Goal: Task Accomplishment & Management: Manage account settings

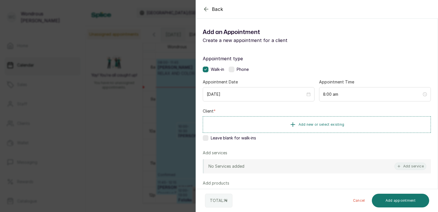
click at [205, 9] on icon "button" at bounding box center [206, 9] width 4 height 4
click at [305, 68] on div "Walk-in Phone" at bounding box center [317, 69] width 228 height 6
click at [229, 166] on p "No Services added" at bounding box center [227, 166] width 36 height 6
drag, startPoint x: 229, startPoint y: 166, endPoint x: 210, endPoint y: 164, distance: 19.7
click at [210, 164] on p "No Services added" at bounding box center [227, 166] width 36 height 6
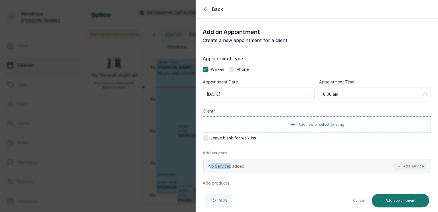
click at [210, 164] on p "No Services added" at bounding box center [227, 166] width 36 height 6
click at [405, 166] on button "Add service" at bounding box center [411, 165] width 32 height 7
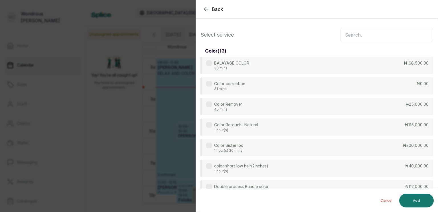
click at [405, 166] on div "BALAYAGE COLOR 30 mins ₦168,500.00 Color correction 31 mins ₦0.00 Color Remover…" at bounding box center [317, 189] width 233 height 264
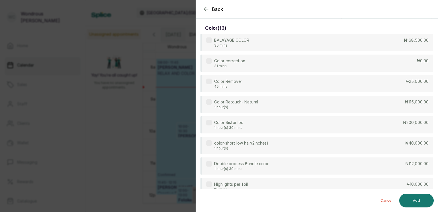
click at [437, 189] on div "Cancel Add" at bounding box center [322, 200] width 243 height 23
click at [436, 209] on div "Cancel Add" at bounding box center [322, 200] width 243 height 23
click at [206, 7] on icon "button" at bounding box center [206, 9] width 4 height 4
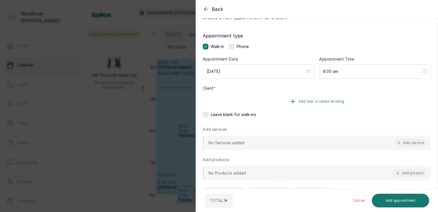
click at [293, 100] on icon "button" at bounding box center [293, 101] width 7 height 7
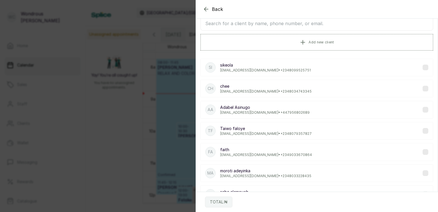
click at [204, 7] on icon "button" at bounding box center [206, 9] width 7 height 7
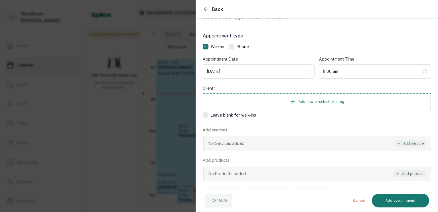
click at [205, 10] on icon "button" at bounding box center [206, 9] width 4 height 4
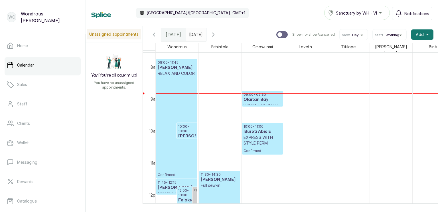
click at [181, 81] on p "Confirmed" at bounding box center [177, 126] width 38 height 101
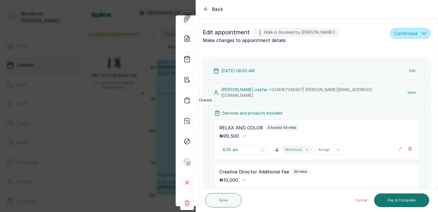
click at [187, 102] on icon "button" at bounding box center [187, 100] width 14 height 14
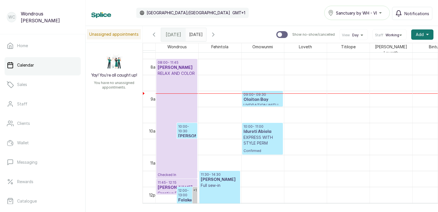
click at [186, 133] on h3 "[PERSON_NAME]" at bounding box center [187, 136] width 18 height 6
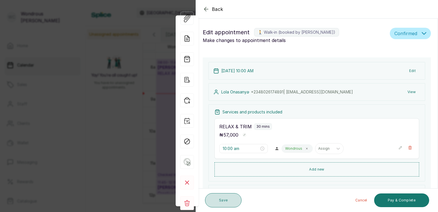
click at [216, 201] on button "Save" at bounding box center [223, 200] width 37 height 14
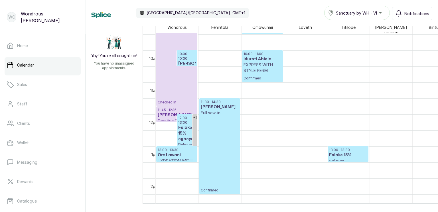
scroll to position [0, 0]
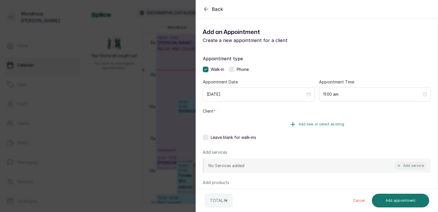
click at [305, 124] on span "Add new or select existing" at bounding box center [322, 124] width 46 height 5
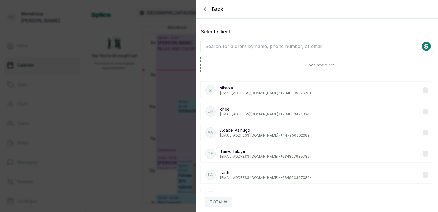
click at [276, 43] on input "text" at bounding box center [317, 46] width 233 height 14
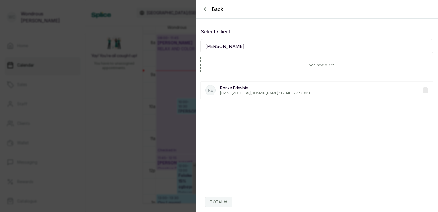
type input "[PERSON_NAME]"
click at [423, 90] on label at bounding box center [426, 90] width 6 height 6
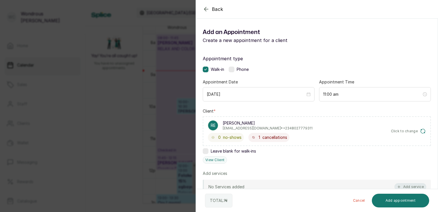
click at [403, 186] on button "Add service" at bounding box center [411, 186] width 32 height 7
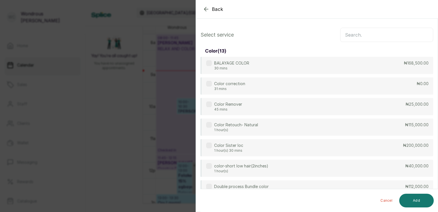
scroll to position [23, 0]
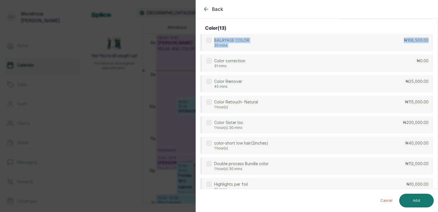
drag, startPoint x: 432, startPoint y: 49, endPoint x: 434, endPoint y: 23, distance: 25.4
click at [434, 23] on section "Back Add Appointment Select service color ( 13 ) BALAYAGE COLOR 30 mins ₦168,50…" at bounding box center [317, 106] width 243 height 212
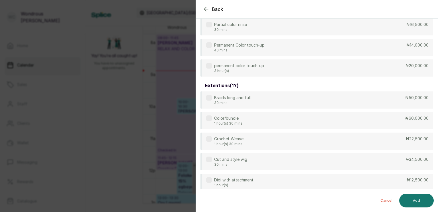
scroll to position [0, 0]
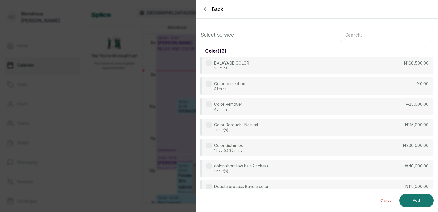
click at [378, 36] on input "text" at bounding box center [386, 35] width 93 height 14
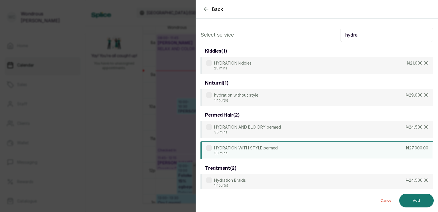
type input "hydra"
click at [210, 148] on label at bounding box center [209, 148] width 6 height 6
click at [418, 199] on button "Add" at bounding box center [417, 200] width 35 height 14
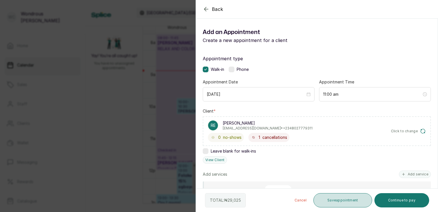
click at [334, 202] on button "Save appointment" at bounding box center [343, 200] width 59 height 14
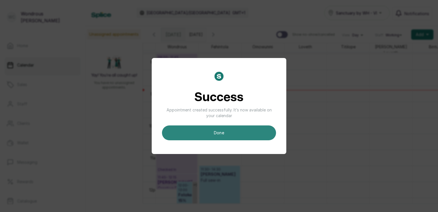
click at [233, 133] on button "done" at bounding box center [219, 132] width 114 height 15
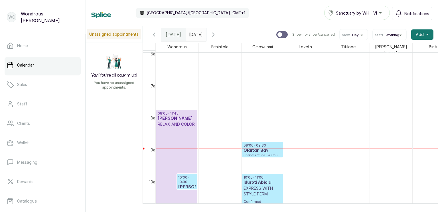
scroll to position [220, 0]
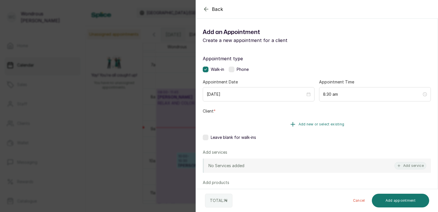
click at [307, 123] on span "Add new or select existing" at bounding box center [322, 124] width 46 height 5
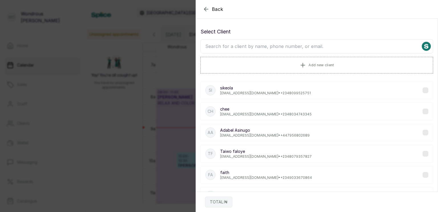
click at [260, 46] on input "text" at bounding box center [317, 46] width 233 height 14
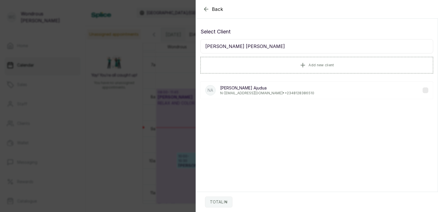
type input "[PERSON_NAME] [PERSON_NAME]"
click at [423, 91] on label at bounding box center [426, 90] width 6 height 6
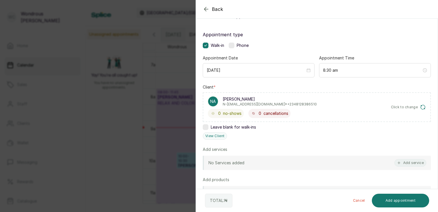
scroll to position [28, 0]
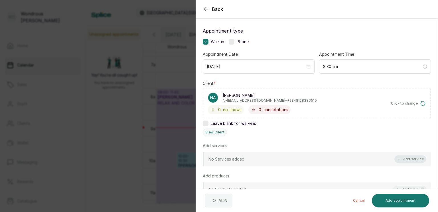
click at [412, 160] on button "Add service" at bounding box center [411, 158] width 32 height 7
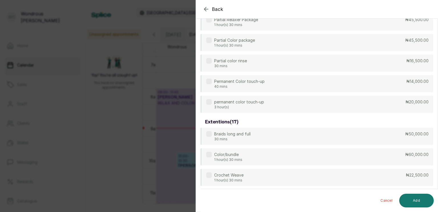
scroll to position [0, 0]
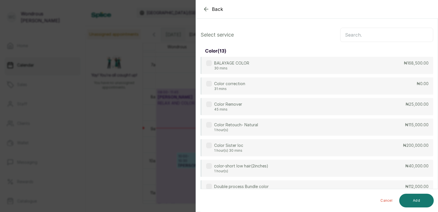
click at [369, 29] on input "text" at bounding box center [386, 35] width 93 height 14
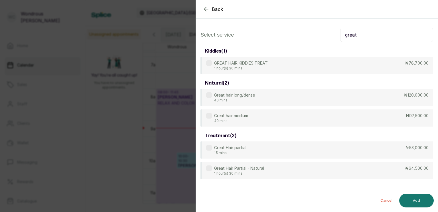
click at [392, 107] on div "Great hair long/dense 40 mins ₦120,000.00 Great hair medium 40 mins ₦97,500.00" at bounding box center [317, 108] width 233 height 38
click at [372, 36] on input "great" at bounding box center [386, 35] width 93 height 14
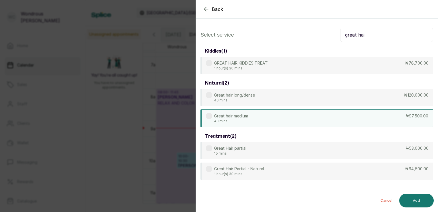
type input "great hai"
click at [209, 116] on label at bounding box center [209, 116] width 6 height 6
click at [414, 200] on button "Add" at bounding box center [417, 200] width 35 height 14
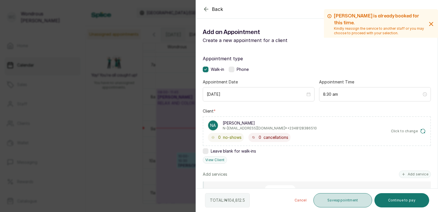
click at [345, 201] on button "Save appointment" at bounding box center [343, 200] width 59 height 14
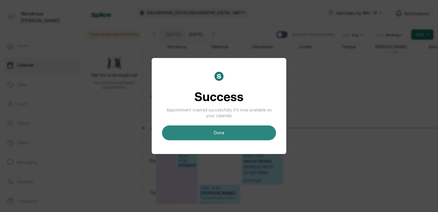
click at [243, 137] on button "done" at bounding box center [219, 132] width 114 height 15
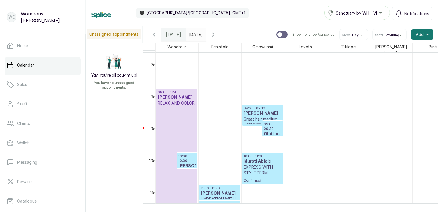
click at [214, 33] on icon "button" at bounding box center [214, 34] width 2 height 3
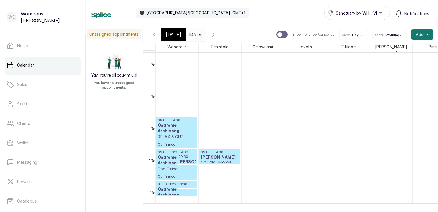
scroll to position [192, 0]
click at [153, 34] on icon "button" at bounding box center [154, 34] width 2 height 3
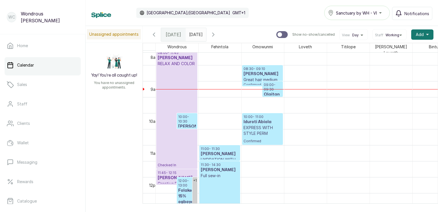
scroll to position [281, 0]
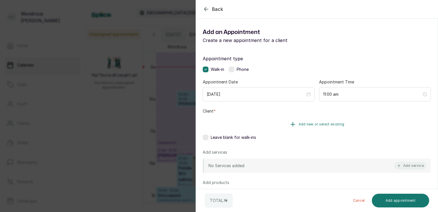
click at [323, 123] on span "Add new or select existing" at bounding box center [322, 124] width 46 height 5
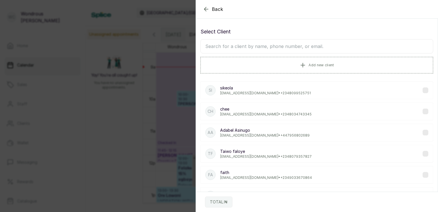
click at [252, 41] on input "text" at bounding box center [317, 46] width 233 height 14
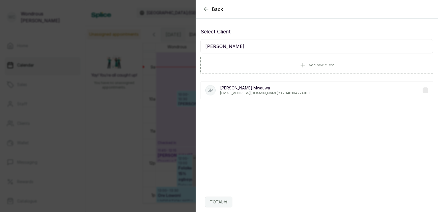
type input "[PERSON_NAME]"
click at [284, 93] on p "[EMAIL_ADDRESS][DOMAIN_NAME] • [PHONE_NUMBER]" at bounding box center [265, 93] width 90 height 5
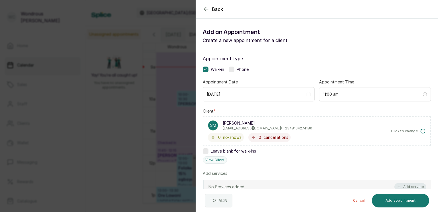
click at [406, 183] on button "Add service" at bounding box center [411, 186] width 32 height 7
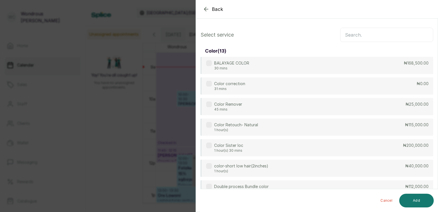
click at [365, 34] on input "text" at bounding box center [386, 35] width 93 height 14
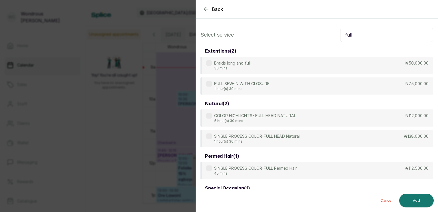
type input "full"
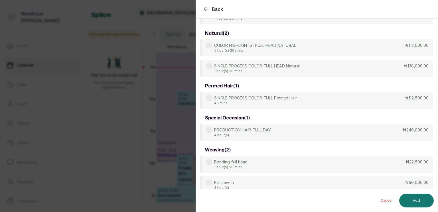
scroll to position [78, 0]
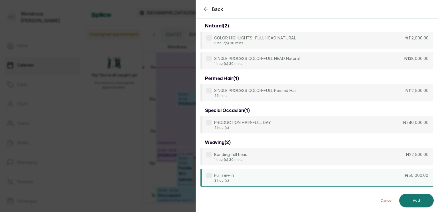
click at [209, 176] on label at bounding box center [209, 175] width 6 height 6
click at [413, 201] on button "Add" at bounding box center [417, 200] width 35 height 14
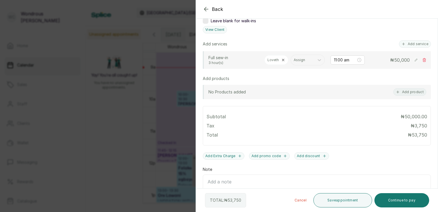
scroll to position [128, 0]
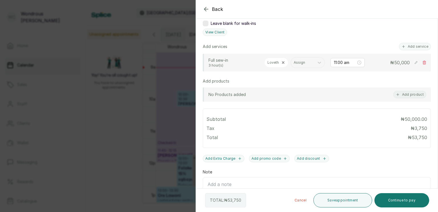
click at [423, 64] on icon at bounding box center [425, 62] width 4 height 4
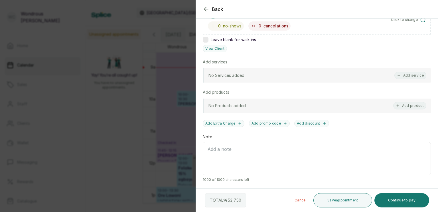
scroll to position [110, 0]
click at [399, 77] on button "Add service" at bounding box center [411, 76] width 32 height 7
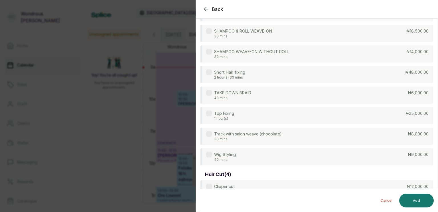
scroll to position [0, 0]
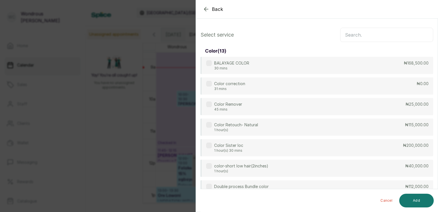
click at [393, 33] on input "text" at bounding box center [386, 35] width 93 height 14
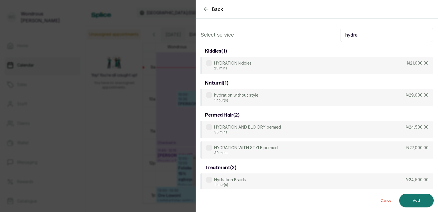
type input "hydra"
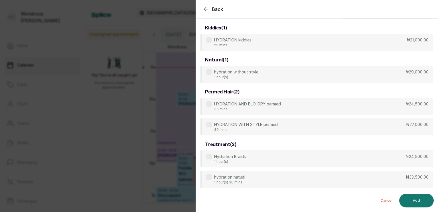
scroll to position [26, 0]
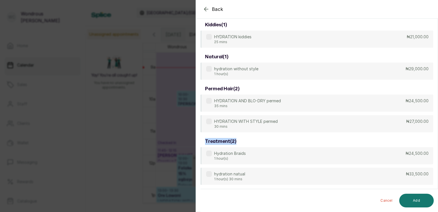
drag, startPoint x: 438, startPoint y: 142, endPoint x: 425, endPoint y: 114, distance: 31.3
click at [425, 114] on section "Back Add Appointment Select service hydra kiddies ( 1 ) HYDRATION kiddies 25 mi…" at bounding box center [317, 106] width 243 height 212
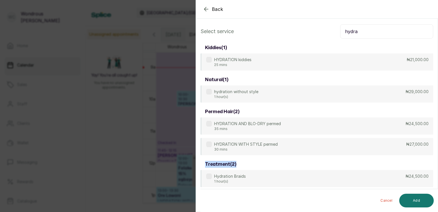
scroll to position [0, 0]
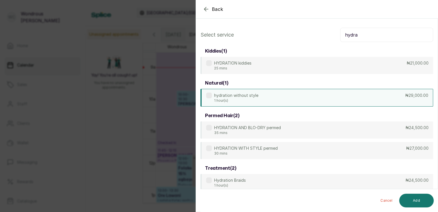
click at [209, 96] on label at bounding box center [209, 95] width 6 height 6
click at [413, 203] on button "Add" at bounding box center [417, 200] width 35 height 14
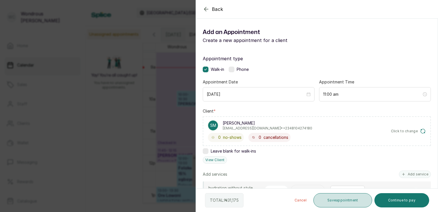
click at [334, 200] on button "Save appointment" at bounding box center [343, 200] width 59 height 14
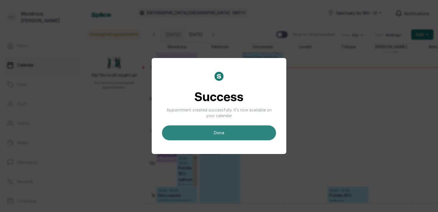
click at [220, 132] on button "done" at bounding box center [219, 132] width 114 height 15
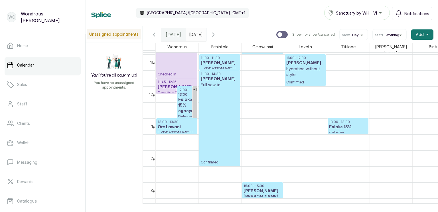
scroll to position [364, 0]
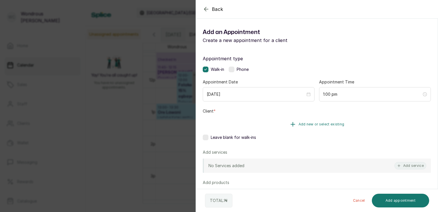
click at [338, 124] on span "Add new or select existing" at bounding box center [322, 124] width 46 height 5
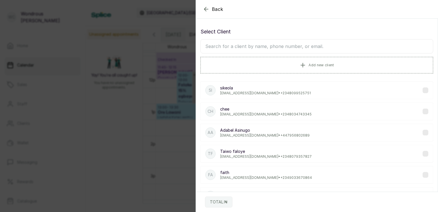
click at [300, 48] on input "text" at bounding box center [317, 46] width 233 height 14
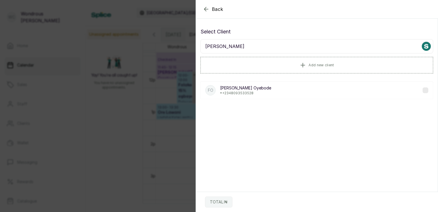
type input "[PERSON_NAME]"
click at [278, 92] on div "FO [PERSON_NAME] • [PHONE_NUMBER]" at bounding box center [317, 90] width 233 height 18
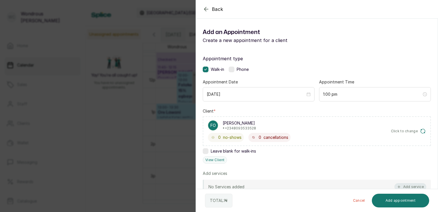
click at [413, 185] on button "Add service" at bounding box center [411, 186] width 32 height 7
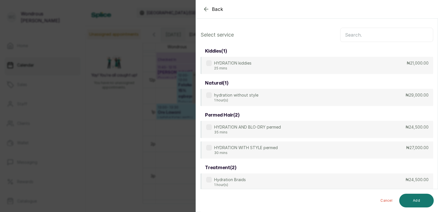
scroll to position [23, 0]
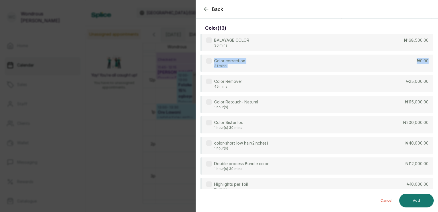
drag, startPoint x: 433, startPoint y: 51, endPoint x: 431, endPoint y: 43, distance: 7.5
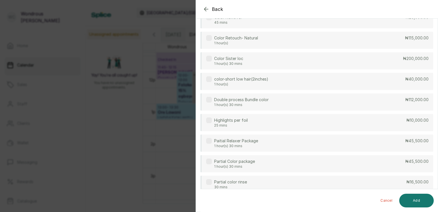
scroll to position [0, 0]
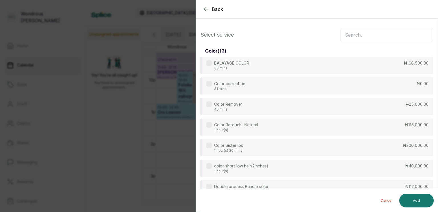
click at [384, 33] on input "text" at bounding box center [386, 35] width 93 height 14
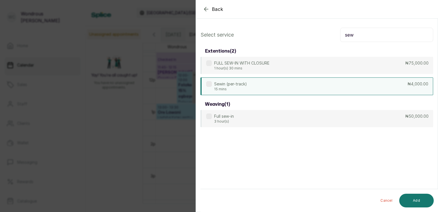
type input "sew"
click at [209, 84] on label at bounding box center [209, 84] width 6 height 6
click at [415, 198] on button "Add" at bounding box center [417, 200] width 35 height 14
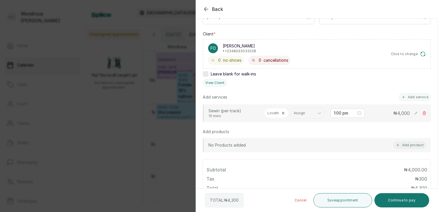
scroll to position [84, 0]
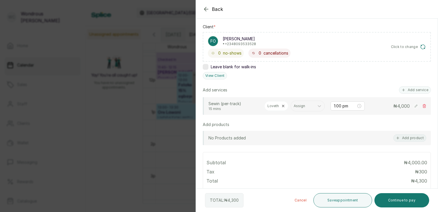
click at [423, 108] on icon at bounding box center [425, 106] width 4 height 4
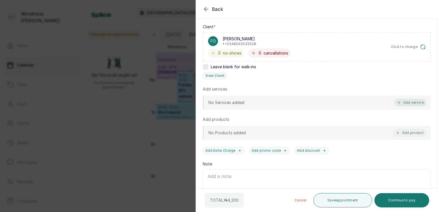
click at [413, 103] on button "Add service" at bounding box center [411, 102] width 32 height 7
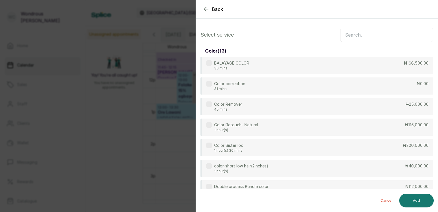
click at [381, 33] on input "text" at bounding box center [386, 35] width 93 height 14
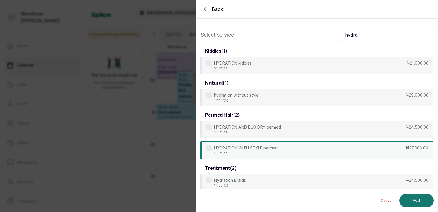
type input "hydra"
click at [209, 149] on label at bounding box center [209, 148] width 6 height 6
click at [416, 202] on button "Add" at bounding box center [417, 200] width 35 height 14
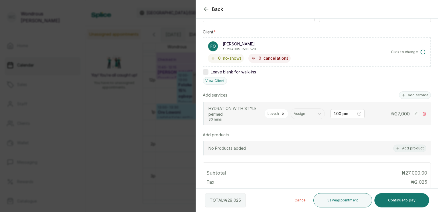
scroll to position [81, 0]
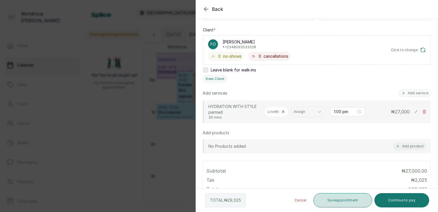
click at [341, 199] on button "Save appointment" at bounding box center [343, 200] width 59 height 14
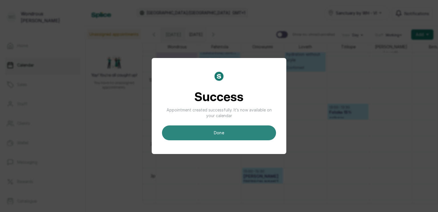
click at [239, 131] on button "done" at bounding box center [219, 132] width 114 height 15
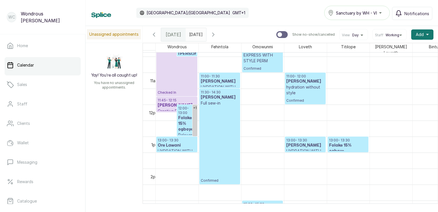
scroll to position [333, 0]
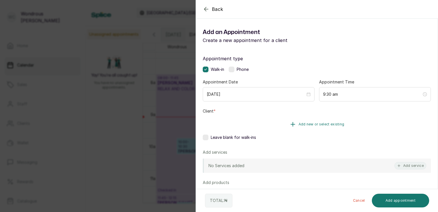
click at [312, 120] on button "Add new or select existing" at bounding box center [317, 124] width 228 height 16
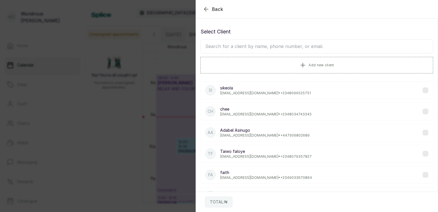
click at [285, 51] on input "text" at bounding box center [317, 46] width 233 height 14
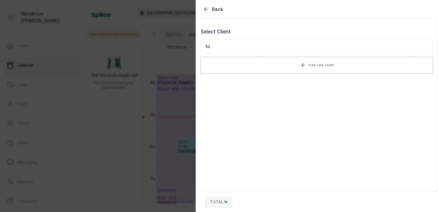
type input "t"
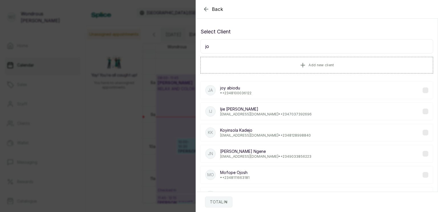
type input "j"
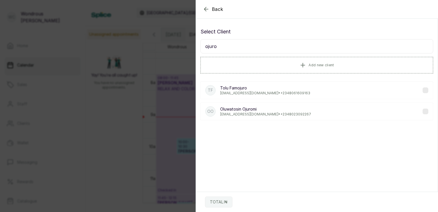
type input "ojuro"
click at [425, 111] on div "OO [PERSON_NAME] [EMAIL_ADDRESS][DOMAIN_NAME] • [PHONE_NUMBER]" at bounding box center [317, 111] width 233 height 18
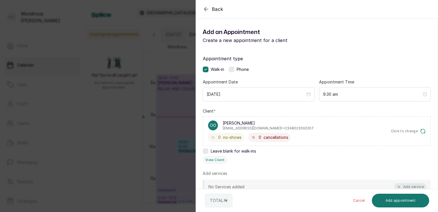
click at [409, 183] on button "Add service" at bounding box center [411, 186] width 32 height 7
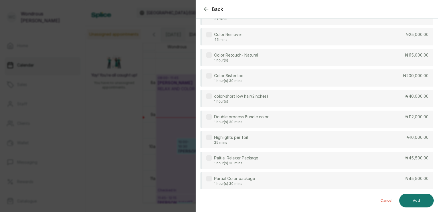
scroll to position [0, 0]
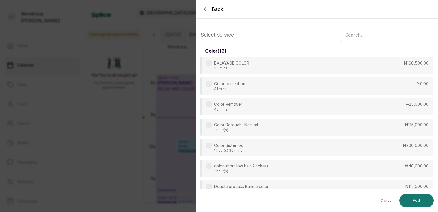
click at [379, 33] on input "text" at bounding box center [386, 35] width 93 height 14
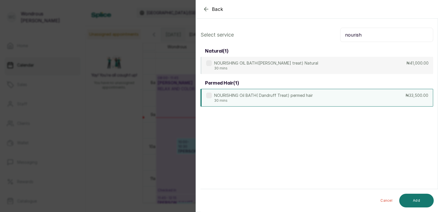
click at [208, 95] on label at bounding box center [209, 95] width 6 height 6
click at [371, 36] on input "nourish" at bounding box center [386, 35] width 93 height 14
type input "n"
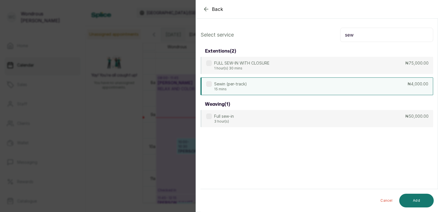
type input "sew"
click at [211, 84] on label at bounding box center [209, 84] width 6 height 6
click at [417, 198] on button "Add" at bounding box center [417, 200] width 35 height 14
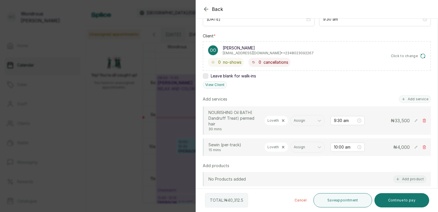
scroll to position [79, 0]
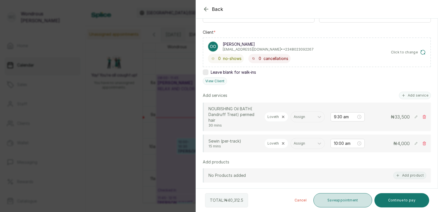
click at [347, 203] on button "Save appointment" at bounding box center [343, 200] width 59 height 14
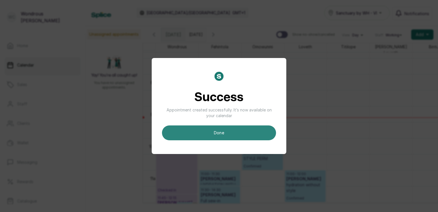
click at [232, 132] on button "done" at bounding box center [219, 132] width 114 height 15
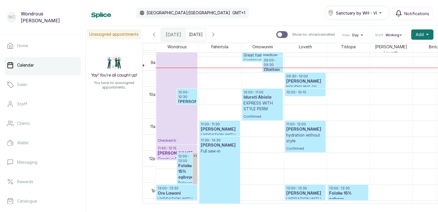
scroll to position [284, 0]
click at [301, 83] on h3 "[PERSON_NAME]" at bounding box center [306, 81] width 38 height 6
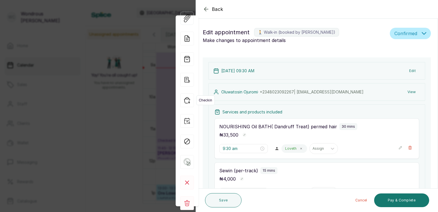
click at [187, 101] on icon "button" at bounding box center [187, 100] width 14 height 14
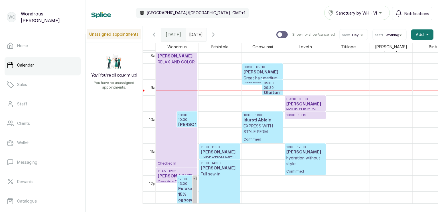
scroll to position [269, 0]
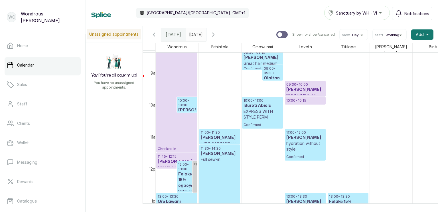
click at [223, 135] on h3 "[PERSON_NAME]" at bounding box center [220, 138] width 38 height 6
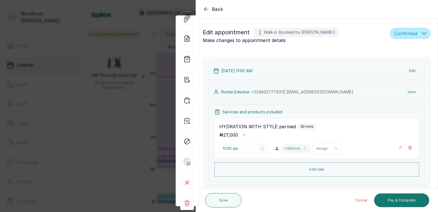
click at [304, 149] on icon at bounding box center [305, 148] width 3 height 3
click at [302, 149] on icon at bounding box center [305, 149] width 6 height 6
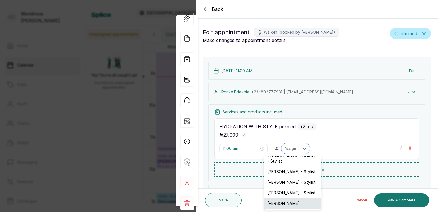
click at [299, 200] on div "[PERSON_NAME]" at bounding box center [292, 203] width 57 height 11
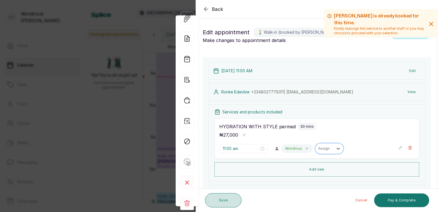
click at [222, 202] on button "Save" at bounding box center [223, 200] width 37 height 14
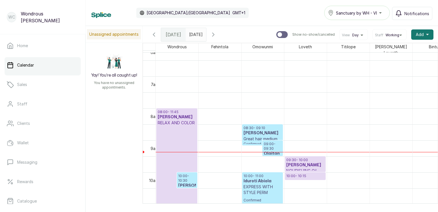
click at [254, 133] on h3 "[PERSON_NAME]" at bounding box center [263, 133] width 38 height 6
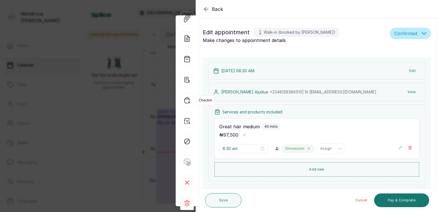
click at [187, 99] on icon "button" at bounding box center [187, 100] width 14 height 14
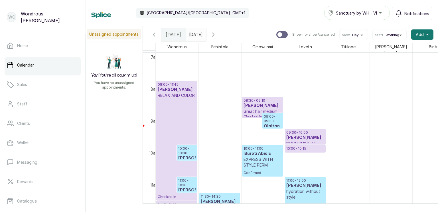
scroll to position [233, 0]
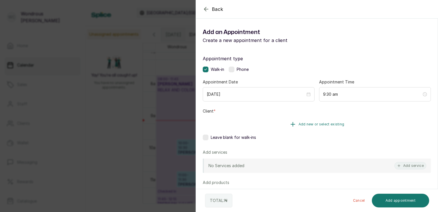
click at [314, 123] on span "Add new or select existing" at bounding box center [322, 124] width 46 height 5
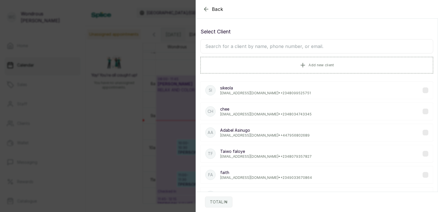
click at [283, 42] on input "text" at bounding box center [317, 46] width 233 height 14
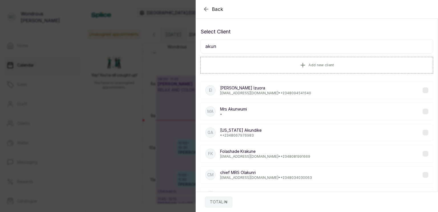
type input "akun"
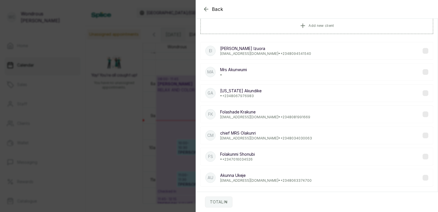
scroll to position [45, 0]
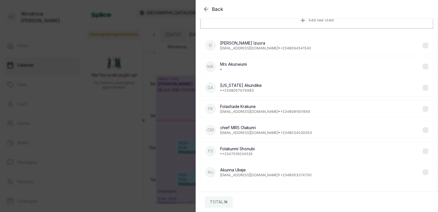
click at [423, 170] on label at bounding box center [426, 172] width 6 height 6
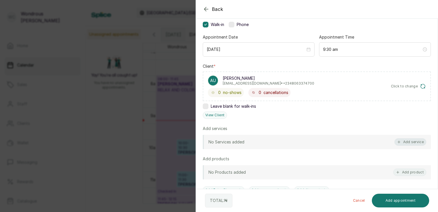
click at [407, 141] on button "Add service" at bounding box center [411, 141] width 32 height 7
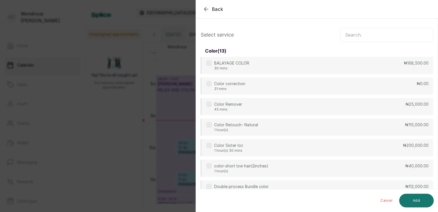
click at [369, 35] on input "text" at bounding box center [386, 35] width 93 height 14
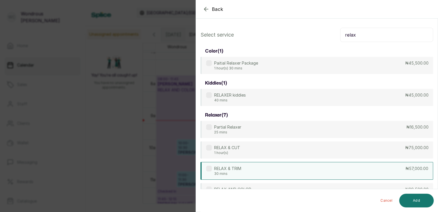
type input "relax"
click at [209, 166] on label at bounding box center [209, 169] width 6 height 6
click at [415, 202] on button "Add" at bounding box center [417, 200] width 35 height 14
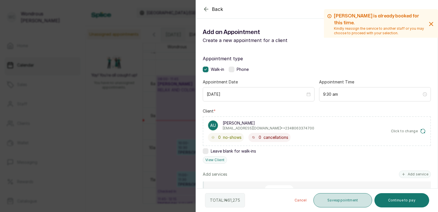
click at [354, 202] on button "Save appointment" at bounding box center [343, 200] width 59 height 14
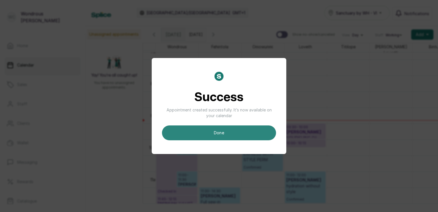
click at [229, 132] on button "done" at bounding box center [219, 132] width 114 height 15
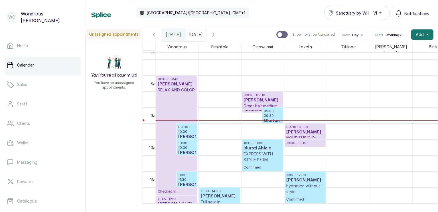
click at [189, 131] on p "09:30 - 10:00" at bounding box center [187, 129] width 18 height 9
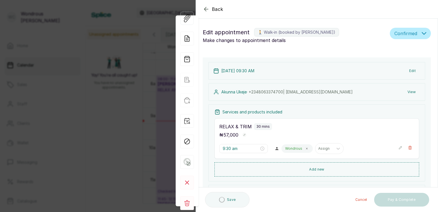
click at [409, 92] on button "View" at bounding box center [411, 92] width 17 height 10
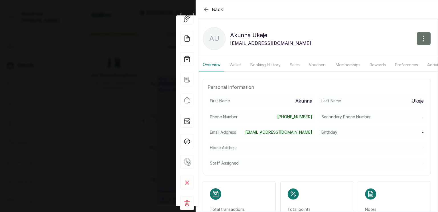
click at [294, 65] on button "Sales" at bounding box center [295, 64] width 17 height 13
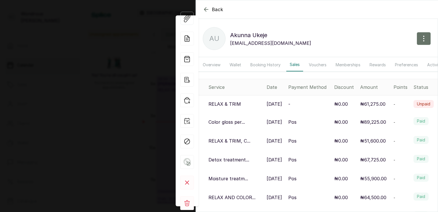
click at [204, 8] on icon "button" at bounding box center [206, 9] width 7 height 7
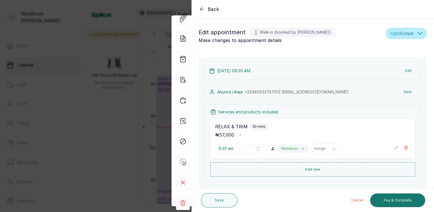
click at [45, 66] on div "Back Appointment Details Edit appointment 🚶 Walk-in (booked by [PERSON_NAME]) M…" at bounding box center [217, 106] width 434 height 212
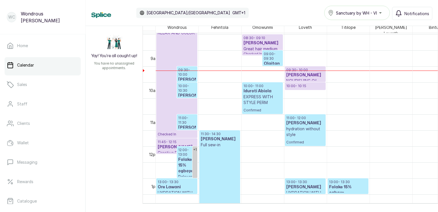
scroll to position [279, 0]
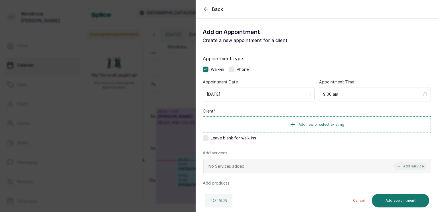
click at [217, 8] on span "Back" at bounding box center [217, 9] width 11 height 7
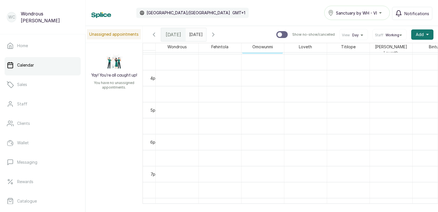
click at [172, 35] on span "[DATE]" at bounding box center [173, 34] width 15 height 7
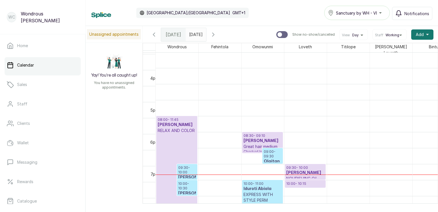
scroll to position [192, 0]
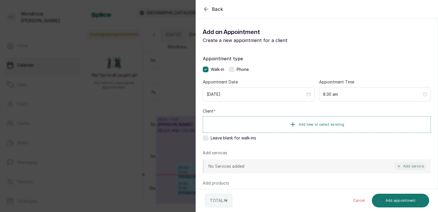
click at [209, 9] on icon "button" at bounding box center [206, 9] width 7 height 7
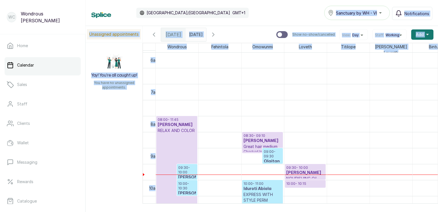
drag, startPoint x: 209, startPoint y: 9, endPoint x: 327, endPoint y: 100, distance: 148.9
click at [327, 100] on div "Calendar [GEOGRAPHIC_DATA]/[GEOGRAPHIC_DATA] GMT+1 Sanctuary by WH - VI Notific…" at bounding box center [262, 106] width 353 height 212
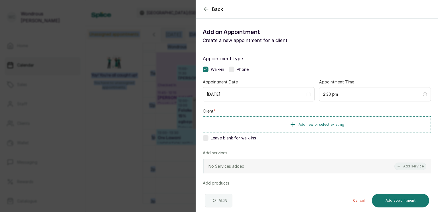
click at [215, 9] on span "Back" at bounding box center [217, 9] width 11 height 7
click at [217, 10] on span "Back" at bounding box center [217, 9] width 11 height 7
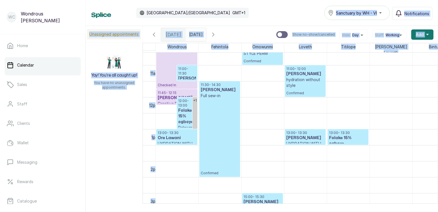
scroll to position [486, 0]
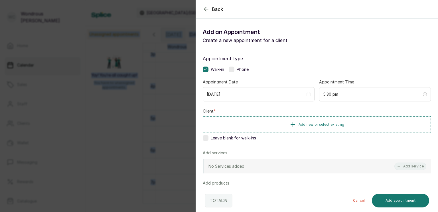
click at [218, 8] on span "Back" at bounding box center [217, 9] width 11 height 7
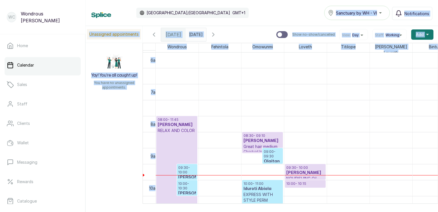
scroll to position [339, 0]
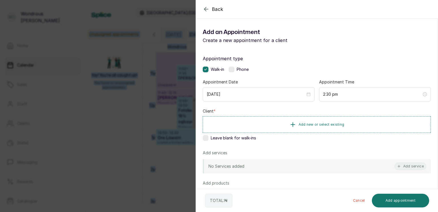
click at [299, 186] on div "Add products No Products added Add product" at bounding box center [317, 191] width 228 height 23
click at [205, 9] on icon "button" at bounding box center [206, 9] width 7 height 7
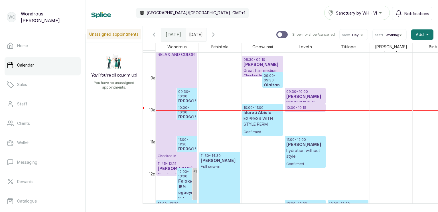
scroll to position [268, 0]
click at [258, 118] on p "EXPRESS WITH STYLE PERM" at bounding box center [263, 121] width 38 height 11
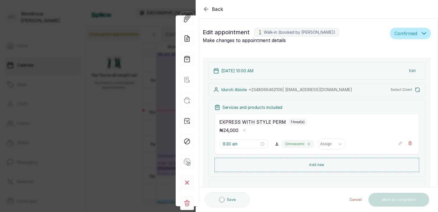
type input "10:00 am"
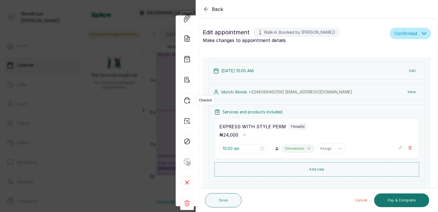
click at [187, 101] on icon "button" at bounding box center [187, 100] width 14 height 14
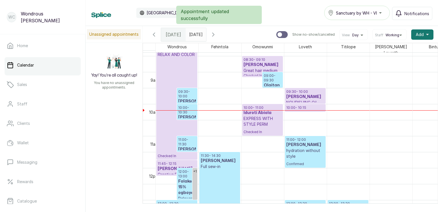
click at [303, 98] on h3 "[PERSON_NAME]" at bounding box center [306, 97] width 38 height 6
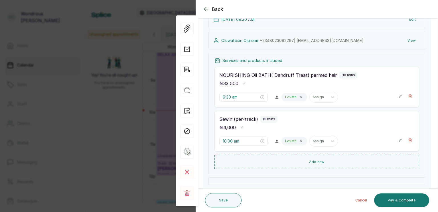
scroll to position [56, 0]
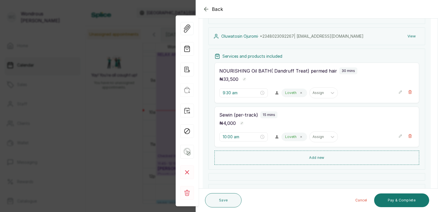
click at [399, 137] on icon "button" at bounding box center [401, 136] width 4 height 4
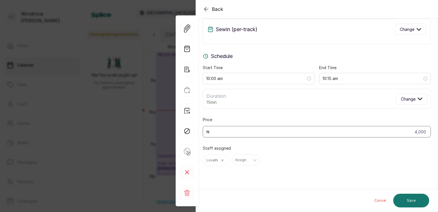
scroll to position [23, 0]
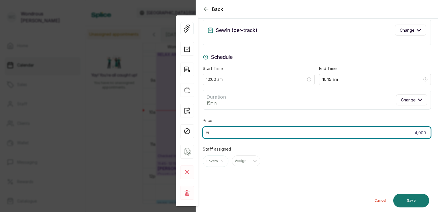
click at [423, 133] on input "4,000" at bounding box center [317, 132] width 228 height 11
type input "4"
click at [215, 131] on input "2" at bounding box center [317, 132] width 228 height 11
click at [215, 131] on input "222" at bounding box center [317, 132] width 228 height 11
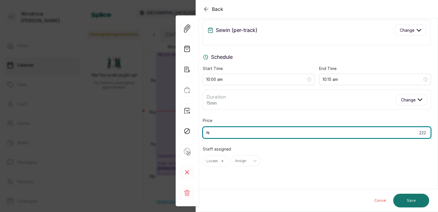
click at [215, 131] on input "222" at bounding box center [317, 132] width 228 height 11
type input "20,000"
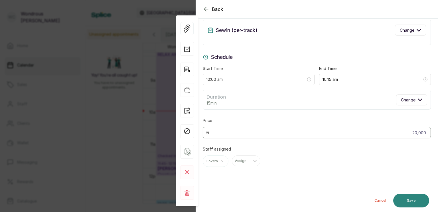
click at [412, 198] on button "Save" at bounding box center [412, 200] width 36 height 14
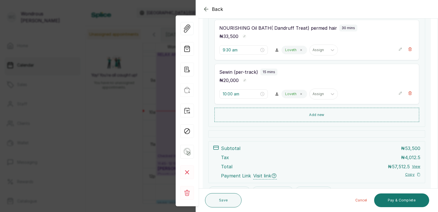
scroll to position [95, 0]
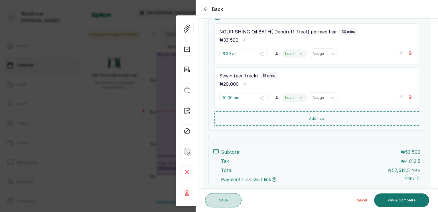
click at [233, 198] on button "Save" at bounding box center [223, 200] width 37 height 14
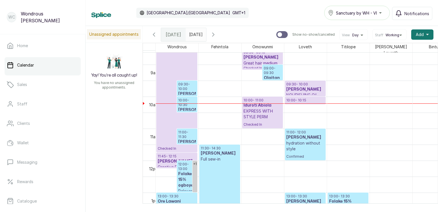
scroll to position [277, 0]
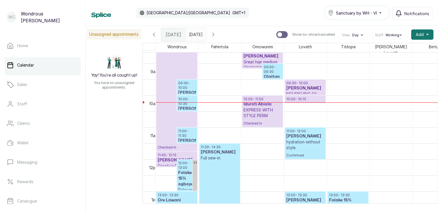
click at [189, 90] on h3 "[PERSON_NAME]" at bounding box center [187, 93] width 18 height 6
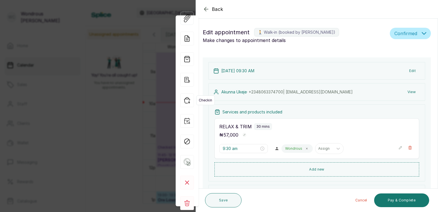
click at [187, 102] on icon "button" at bounding box center [187, 100] width 14 height 14
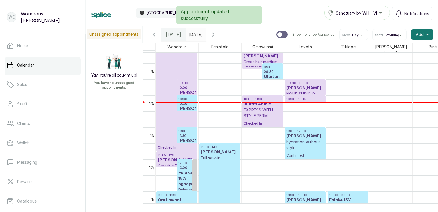
click at [186, 103] on p "10:00 - 10:30" at bounding box center [187, 101] width 18 height 9
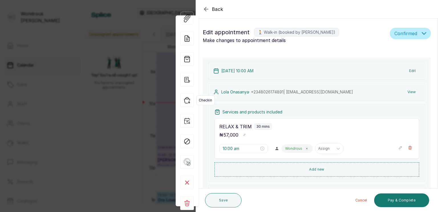
click at [188, 99] on icon "button" at bounding box center [187, 100] width 14 height 14
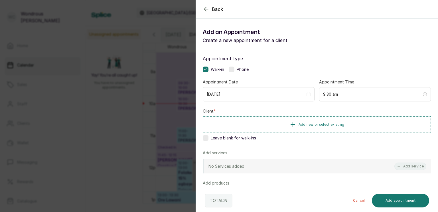
drag, startPoint x: 208, startPoint y: 81, endPoint x: 285, endPoint y: 75, distance: 76.4
click at [285, 75] on div "Appointment type Walk-in Phone Appointment Date [DATE] Appointment Time 9:30 am…" at bounding box center [317, 163] width 242 height 231
click at [312, 122] on span "Add new or select existing" at bounding box center [322, 124] width 46 height 5
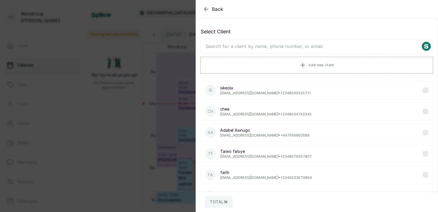
click at [280, 46] on input "text" at bounding box center [317, 46] width 233 height 14
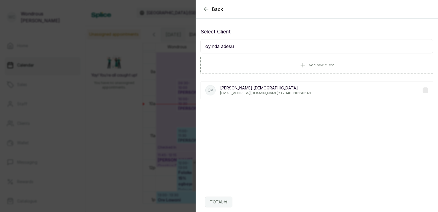
type input "oyinda adesu"
click at [423, 90] on label at bounding box center [426, 90] width 6 height 6
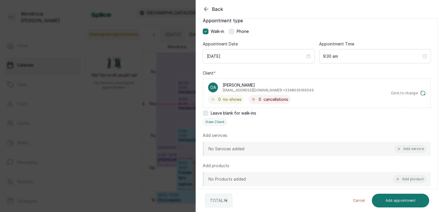
scroll to position [70, 0]
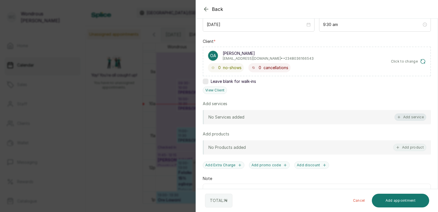
click at [407, 118] on button "Add service" at bounding box center [411, 116] width 32 height 7
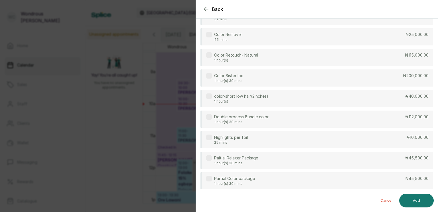
scroll to position [0, 0]
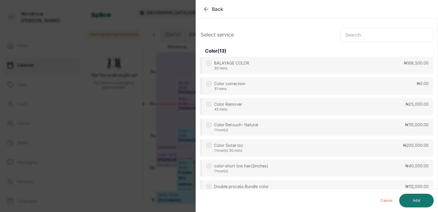
click at [377, 32] on input "text" at bounding box center [386, 35] width 93 height 14
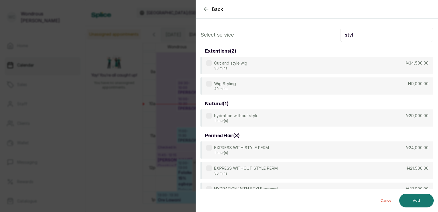
type input "styl"
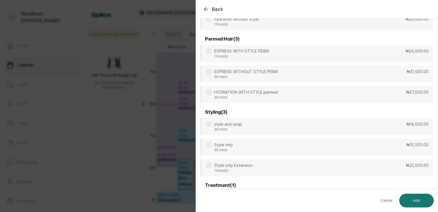
scroll to position [99, 0]
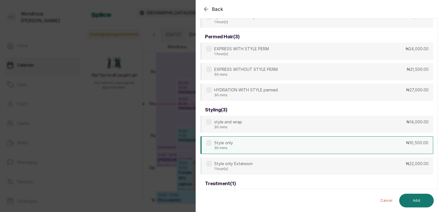
click at [209, 142] on label at bounding box center [209, 143] width 6 height 6
click at [417, 199] on button "Add" at bounding box center [417, 200] width 35 height 14
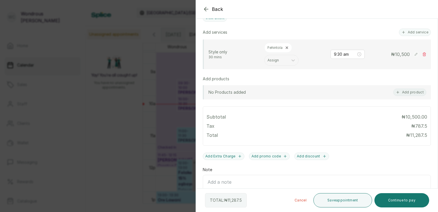
scroll to position [140, 0]
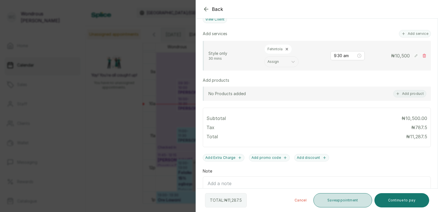
click at [338, 197] on button "Save appointment" at bounding box center [343, 200] width 59 height 14
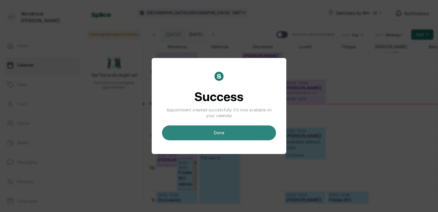
click at [235, 132] on button "done" at bounding box center [219, 132] width 114 height 15
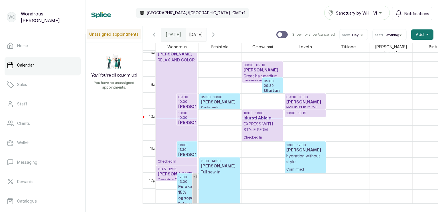
scroll to position [263, 0]
click at [213, 99] on h3 "[PERSON_NAME]" at bounding box center [220, 102] width 38 height 6
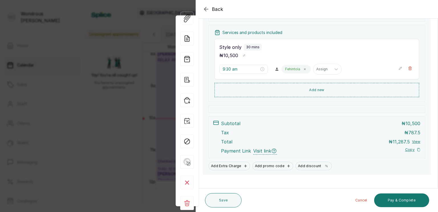
scroll to position [84, 0]
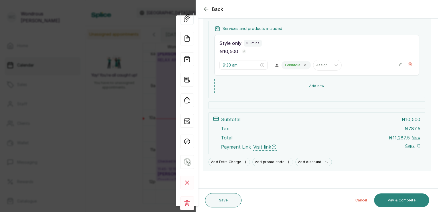
click at [391, 201] on button "Pay & Complete" at bounding box center [401, 200] width 55 height 14
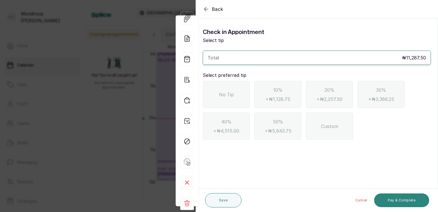
scroll to position [0, 0]
click at [233, 101] on div "No Tip" at bounding box center [226, 94] width 47 height 27
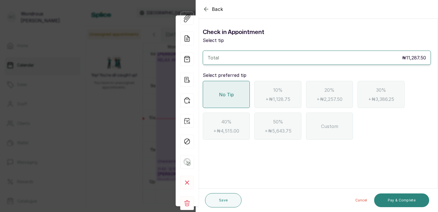
click at [394, 202] on button "Pay & Complete" at bounding box center [401, 200] width 55 height 14
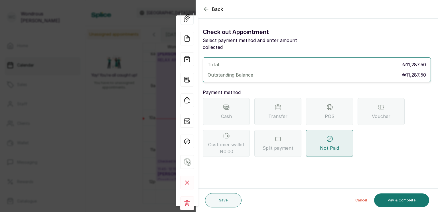
click at [283, 113] on span "Transfer" at bounding box center [278, 116] width 19 height 7
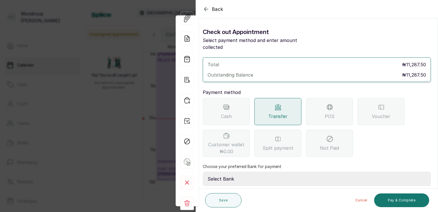
click at [228, 172] on select "Select Bank SBYWH ENTERPRISE Union Bank of Nigeria SBYWH ENTERPRISE Guaranty Tr…" at bounding box center [317, 179] width 228 height 14
select select "4d00f10c-fa79-43ea-807e-2e57bb9eff76"
click at [203, 172] on select "Select Bank SBYWH ENTERPRISE Union Bank of Nigeria SBYWH ENTERPRISE Guaranty Tr…" at bounding box center [317, 179] width 228 height 14
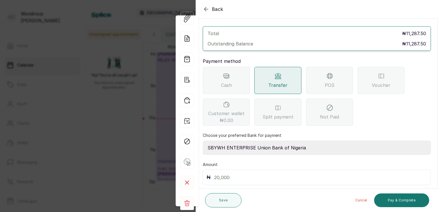
scroll to position [45, 0]
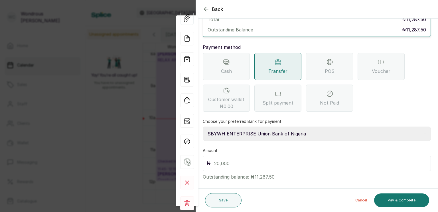
click at [217, 159] on input "text" at bounding box center [320, 163] width 213 height 8
type input "11,287.5"
click at [392, 200] on button "Pay & Complete" at bounding box center [401, 200] width 55 height 14
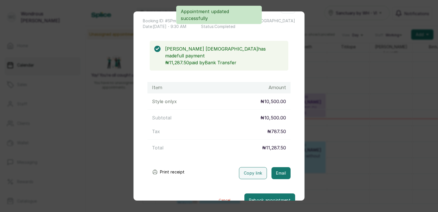
scroll to position [35, 0]
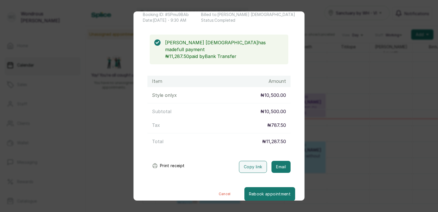
click at [173, 160] on button "Print receipt" at bounding box center [169, 165] width 42 height 11
click at [218, 187] on button "Cancel" at bounding box center [224, 194] width 39 height 14
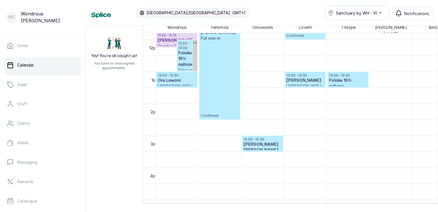
scroll to position [324, 0]
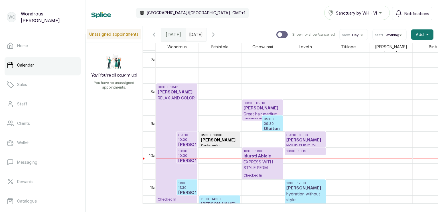
click at [217, 35] on icon "button" at bounding box center [213, 34] width 7 height 7
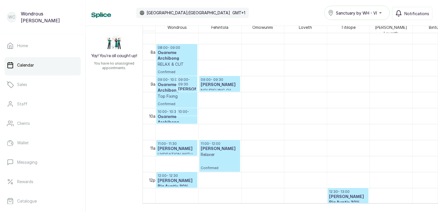
click at [184, 110] on p "10:00 - 10:15" at bounding box center [187, 113] width 18 height 9
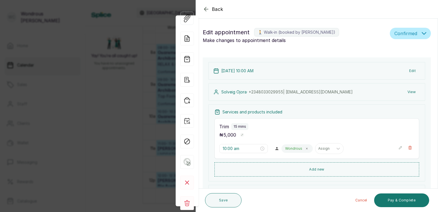
click at [362, 200] on button "Cancel" at bounding box center [361, 200] width 21 height 14
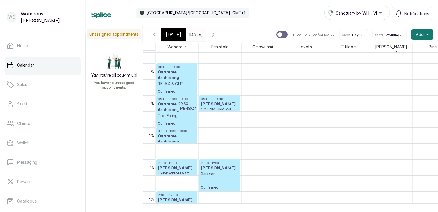
click at [181, 138] on h3 "Osareme Archibong" at bounding box center [177, 138] width 38 height 11
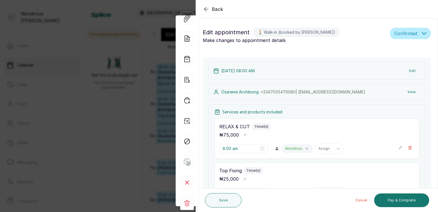
click at [206, 11] on icon "button" at bounding box center [206, 9] width 7 height 7
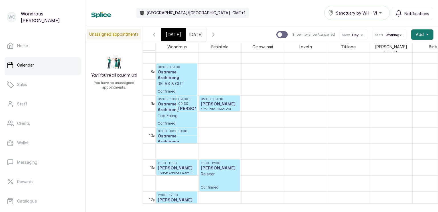
type input "dd/MM/yyyy"
click at [195, 36] on input "dd/MM/yyyy" at bounding box center [190, 33] width 9 height 10
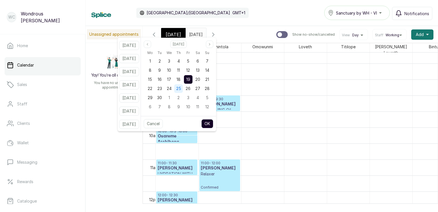
click at [181, 89] on span "25" at bounding box center [178, 88] width 5 height 5
click at [213, 122] on button "OK" at bounding box center [207, 123] width 12 height 9
type input "[DATE]"
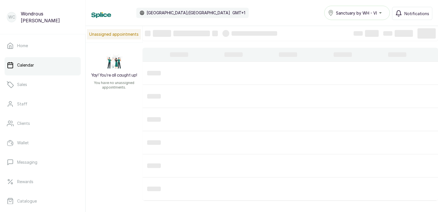
scroll to position [192, 0]
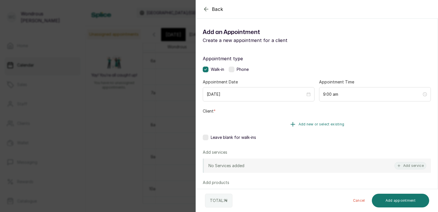
click at [330, 122] on span "Add new or select existing" at bounding box center [322, 124] width 46 height 5
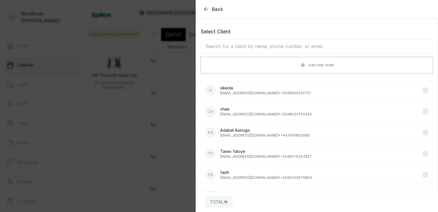
click at [288, 47] on input "text" at bounding box center [317, 46] width 233 height 14
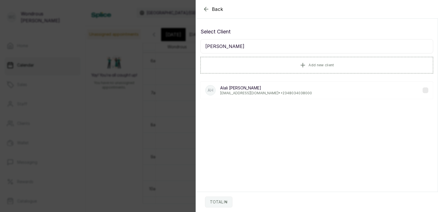
type input "[PERSON_NAME]"
click at [423, 89] on label at bounding box center [426, 90] width 6 height 6
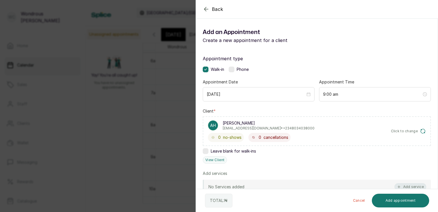
click at [409, 186] on button "Add service" at bounding box center [411, 186] width 32 height 7
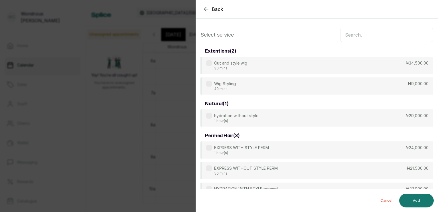
scroll to position [23, 0]
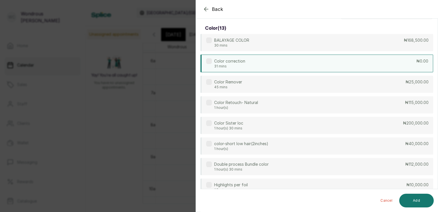
click at [409, 62] on div "Color correction 31 mins ₦0.00" at bounding box center [317, 64] width 233 height 18
click at [413, 196] on button "Add" at bounding box center [417, 200] width 35 height 14
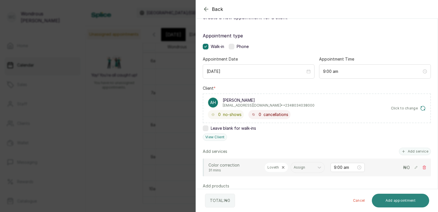
click at [388, 201] on button "Add appointment" at bounding box center [401, 200] width 58 height 14
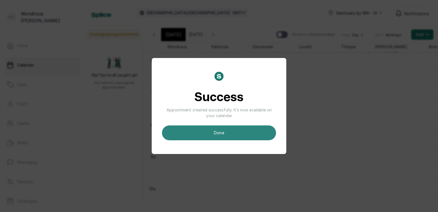
click at [219, 132] on button "done" at bounding box center [219, 132] width 114 height 15
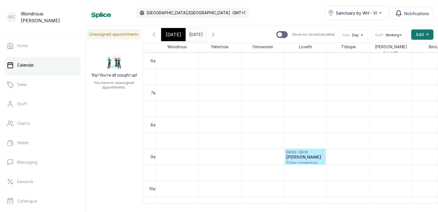
click at [169, 36] on span "[DATE]" at bounding box center [173, 34] width 15 height 7
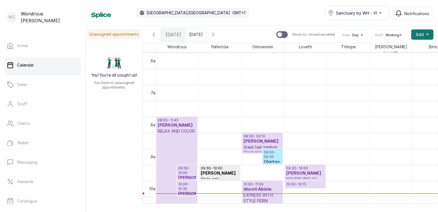
click at [182, 144] on p "Checked In" at bounding box center [177, 184] width 38 height 101
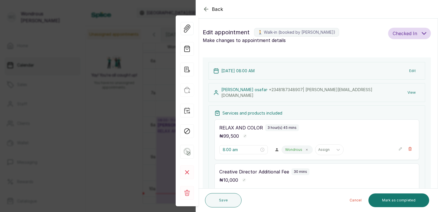
type input "11:45 am"
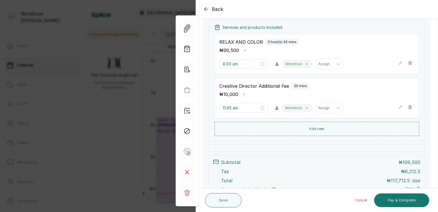
scroll to position [0, 0]
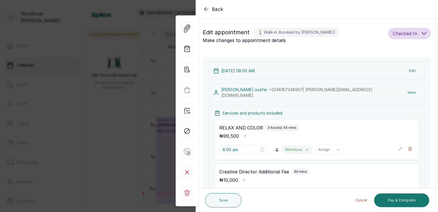
click at [206, 11] on icon "button" at bounding box center [206, 9] width 4 height 4
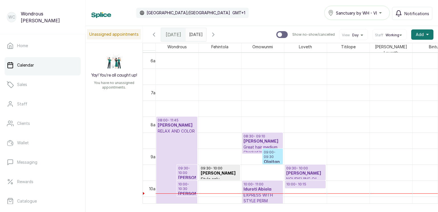
click at [195, 33] on input "[DATE]" at bounding box center [190, 33] width 9 height 10
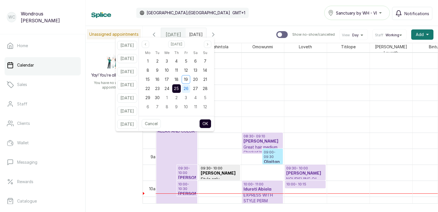
click at [189, 90] on span "26" at bounding box center [186, 88] width 5 height 5
click at [211, 124] on button "OK" at bounding box center [205, 123] width 12 height 9
type input "[DATE]"
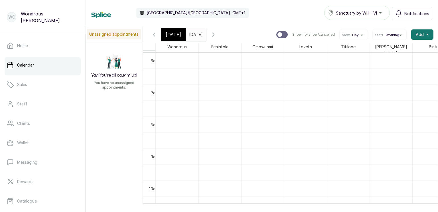
scroll to position [192, 0]
click at [172, 33] on span "[DATE]" at bounding box center [173, 34] width 15 height 7
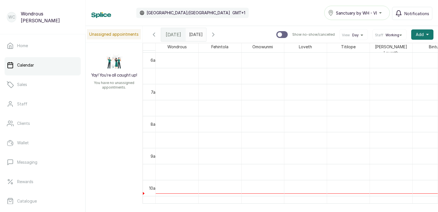
scroll to position [192, 0]
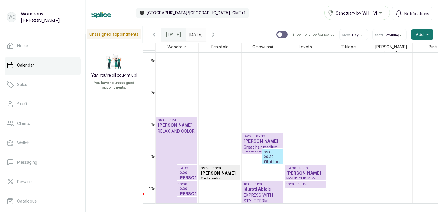
click at [173, 122] on h3 "[PERSON_NAME]" at bounding box center [177, 125] width 38 height 6
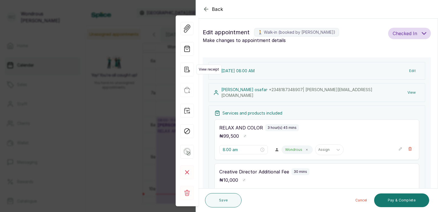
click at [185, 70] on icon "button" at bounding box center [187, 69] width 14 height 14
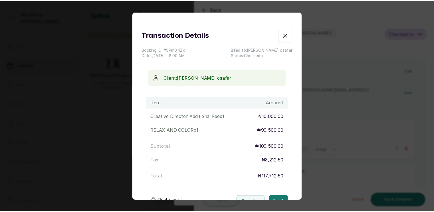
scroll to position [42, 0]
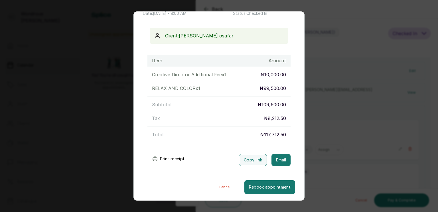
click at [173, 159] on button "Print receipt" at bounding box center [169, 158] width 42 height 11
click at [221, 188] on button "Cancel" at bounding box center [224, 187] width 39 height 14
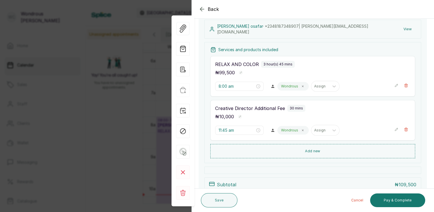
scroll to position [73, 0]
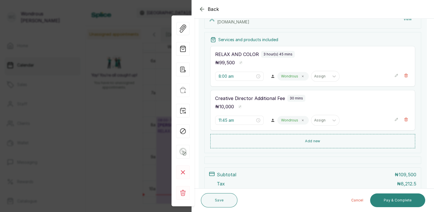
click at [398, 202] on button "Pay & Complete" at bounding box center [397, 200] width 55 height 14
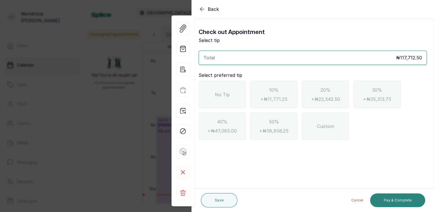
scroll to position [0, 0]
click at [228, 94] on span "No Tip" at bounding box center [222, 94] width 15 height 7
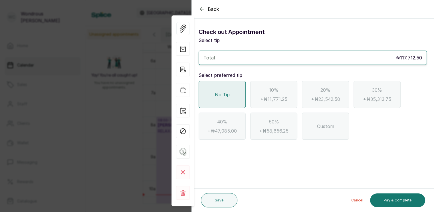
scroll to position [1, 0]
click at [399, 199] on button "Pay & Complete" at bounding box center [397, 200] width 55 height 14
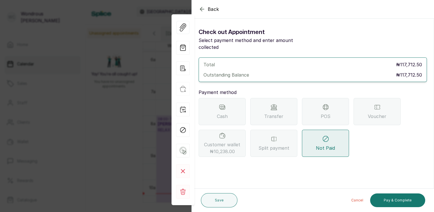
click at [322, 113] on span "POS" at bounding box center [326, 116] width 10 height 7
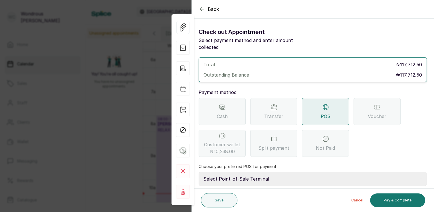
click at [241, 172] on select "Select Point-of-Sale Terminal s by wh enterprise Guaranty Trust Bank Union Bank…" at bounding box center [313, 179] width 228 height 14
select select "aceeee34-48ab-4a8a-8369-545a8d520b0b"
click at [199, 172] on select "Select Point-of-Sale Terminal s by wh enterprise Guaranty Trust Bank Union Bank…" at bounding box center [313, 179] width 228 height 14
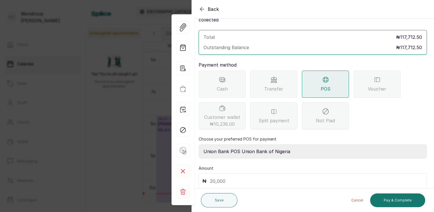
scroll to position [45, 0]
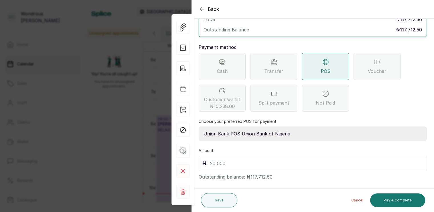
click at [215, 159] on input "text" at bounding box center [316, 163] width 213 height 8
type input "117,712.5"
click at [393, 198] on button "Pay & Complete" at bounding box center [397, 200] width 55 height 14
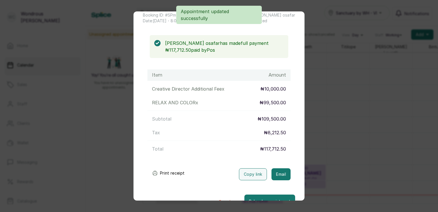
scroll to position [49, 0]
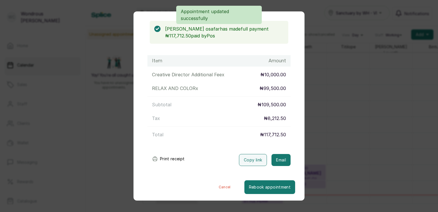
click at [177, 158] on button "Print receipt" at bounding box center [169, 158] width 42 height 11
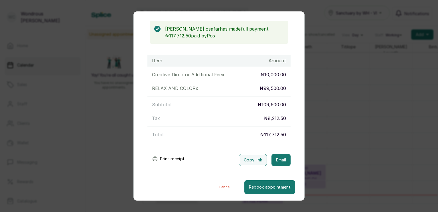
click at [218, 186] on button "Cancel" at bounding box center [224, 187] width 39 height 14
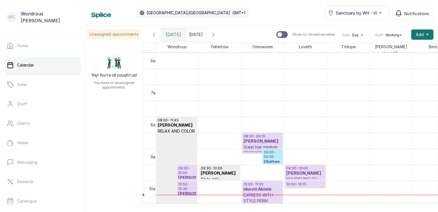
click at [300, 175] on h3 "[PERSON_NAME]" at bounding box center [306, 173] width 38 height 6
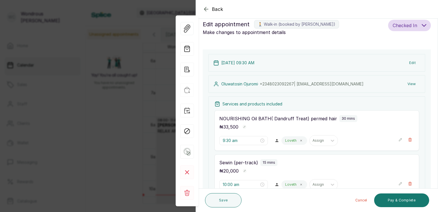
scroll to position [45, 0]
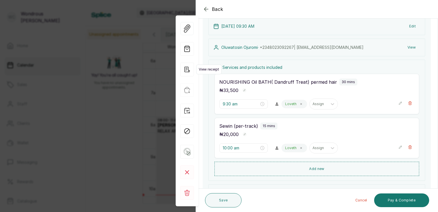
click at [186, 70] on icon "button" at bounding box center [187, 69] width 5 height 5
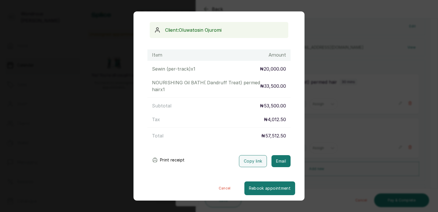
scroll to position [49, 0]
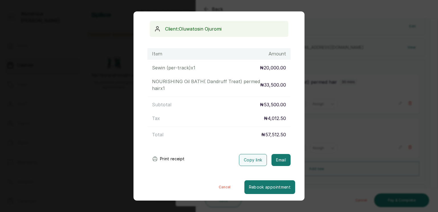
click at [172, 158] on button "Print receipt" at bounding box center [169, 158] width 42 height 11
click at [217, 187] on button "Cancel" at bounding box center [224, 187] width 39 height 14
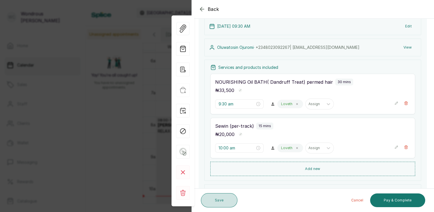
click at [223, 199] on button "Save" at bounding box center [219, 200] width 37 height 14
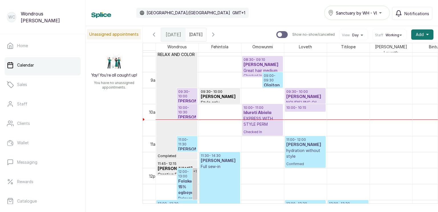
scroll to position [264, 0]
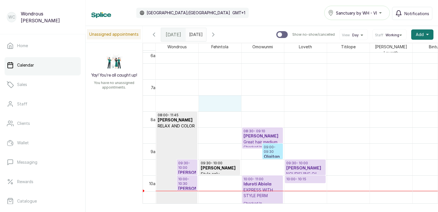
click at [229, 111] on td at bounding box center [306, 119] width 300 height 16
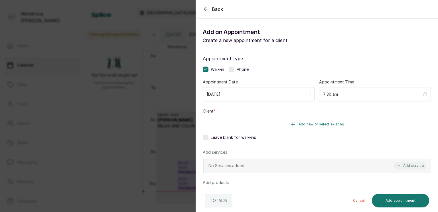
click at [321, 127] on button "Add new or select existing" at bounding box center [317, 124] width 228 height 16
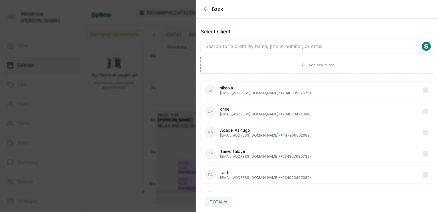
click at [294, 51] on input "text" at bounding box center [317, 46] width 233 height 14
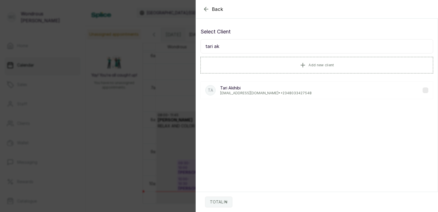
type input "tari ak"
click at [423, 90] on label at bounding box center [426, 90] width 6 height 6
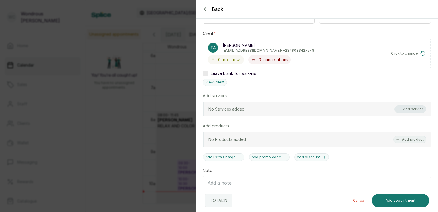
click at [410, 109] on button "Add service" at bounding box center [411, 108] width 32 height 7
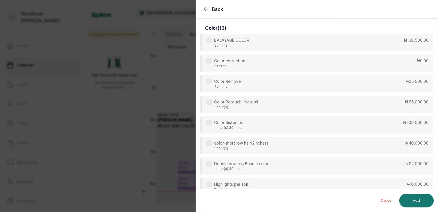
drag, startPoint x: 433, startPoint y: 72, endPoint x: 435, endPoint y: 56, distance: 15.8
click at [435, 55] on section "Back Add Appointment Select service color ( 13 ) BALAYAGE COLOR 30 mins ₦168,50…" at bounding box center [317, 106] width 243 height 212
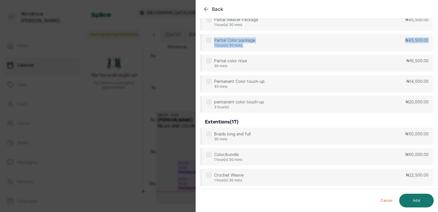
drag, startPoint x: 431, startPoint y: 39, endPoint x: 432, endPoint y: 25, distance: 14.6
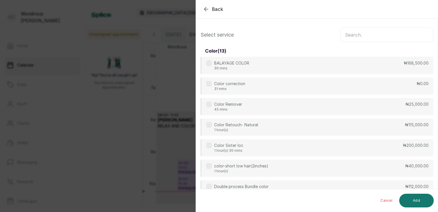
click at [377, 33] on input "text" at bounding box center [386, 35] width 93 height 14
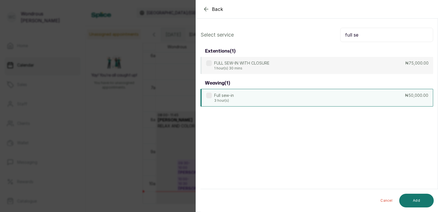
type input "full se"
click at [210, 95] on label at bounding box center [209, 95] width 6 height 6
click at [414, 203] on button "Add" at bounding box center [417, 200] width 35 height 14
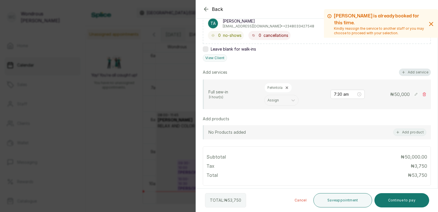
click at [411, 74] on button "Add service" at bounding box center [415, 71] width 32 height 7
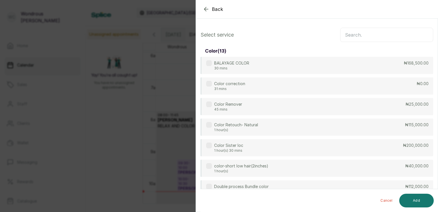
click at [373, 38] on input "text" at bounding box center [386, 35] width 93 height 14
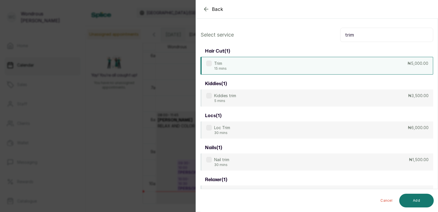
click at [209, 62] on label at bounding box center [209, 63] width 6 height 6
click at [354, 35] on input "trim" at bounding box center [386, 35] width 93 height 14
type input "t"
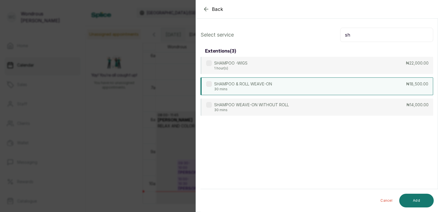
type input "s"
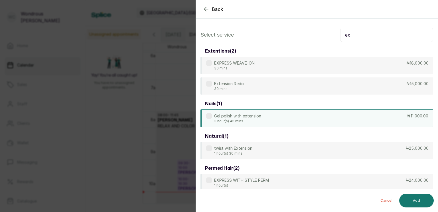
type input "e"
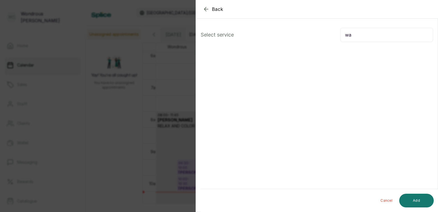
type input "w"
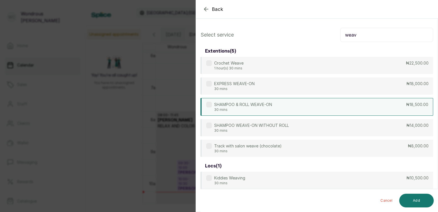
type input "weav"
click at [207, 104] on label at bounding box center [209, 105] width 6 height 6
click at [409, 200] on button "Add" at bounding box center [417, 200] width 35 height 14
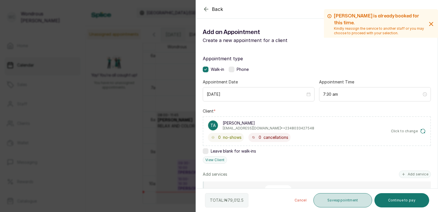
click at [326, 201] on button "Save appointment" at bounding box center [343, 200] width 59 height 14
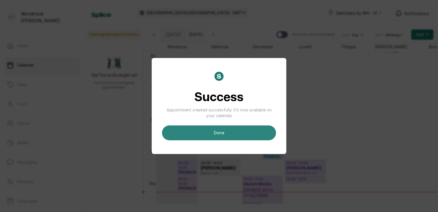
click at [233, 127] on button "done" at bounding box center [219, 132] width 114 height 15
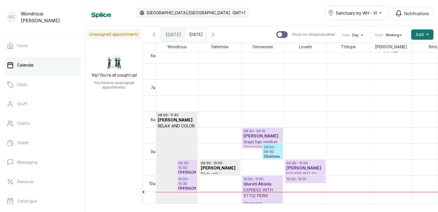
click at [270, 154] on h3 "Olaitan Bay" at bounding box center [273, 159] width 18 height 11
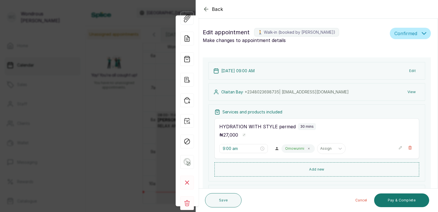
click at [408, 91] on button "View" at bounding box center [411, 92] width 17 height 10
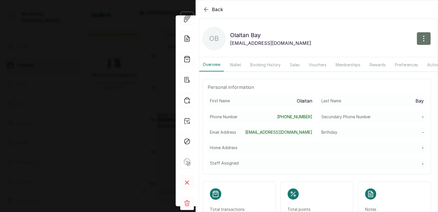
click at [292, 64] on button "Sales" at bounding box center [295, 64] width 17 height 13
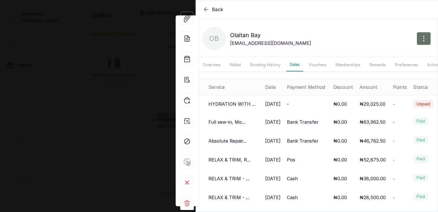
click at [208, 11] on icon "button" at bounding box center [206, 9] width 7 height 7
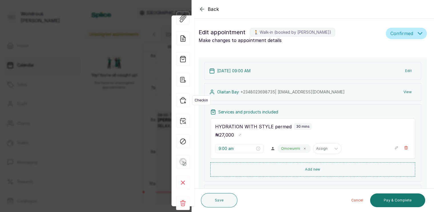
click at [180, 102] on icon "button" at bounding box center [182, 100] width 5 height 6
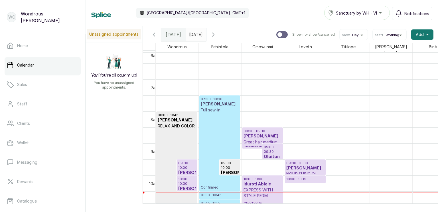
click at [267, 150] on p "09:00 - 09:30" at bounding box center [273, 149] width 18 height 9
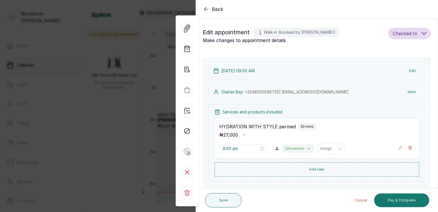
click at [410, 94] on button "View" at bounding box center [411, 92] width 17 height 10
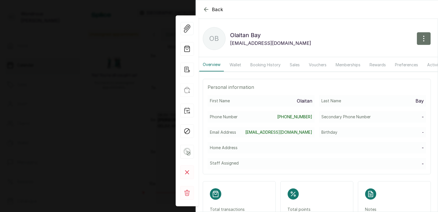
click at [296, 66] on button "Sales" at bounding box center [295, 64] width 17 height 13
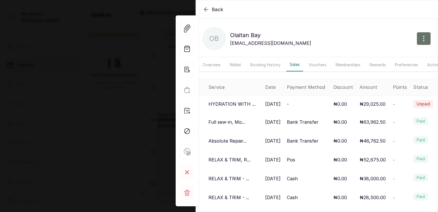
click at [207, 10] on icon "button" at bounding box center [206, 9] width 7 height 7
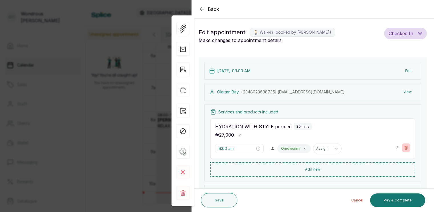
click at [405, 149] on icon "button" at bounding box center [406, 147] width 3 height 3
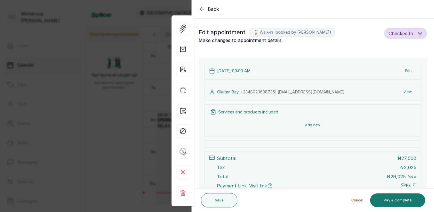
click at [315, 125] on button "Add new" at bounding box center [312, 125] width 205 height 14
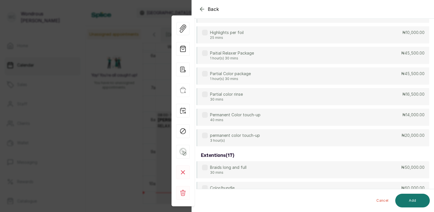
scroll to position [0, 0]
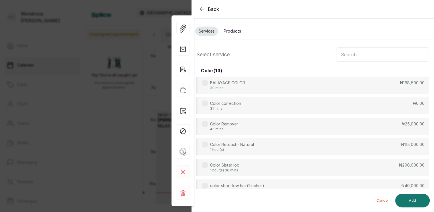
click at [372, 54] on input "text" at bounding box center [382, 54] width 93 height 14
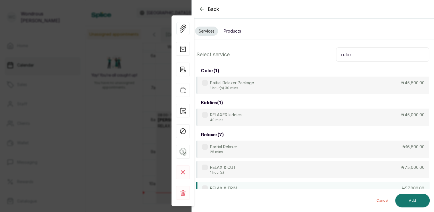
type input "relax"
click at [207, 184] on div "RELAX & TRIM 30 mins ₦57,000.00" at bounding box center [312, 190] width 233 height 18
click at [412, 201] on button "Add" at bounding box center [412, 200] width 35 height 14
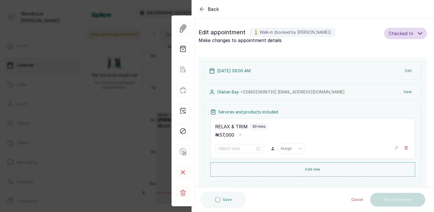
type input "9:00 am"
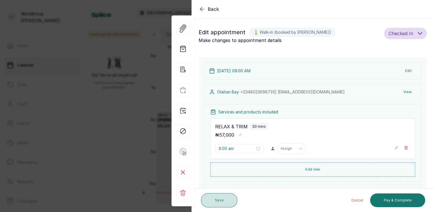
click at [220, 200] on button "Save" at bounding box center [219, 200] width 37 height 14
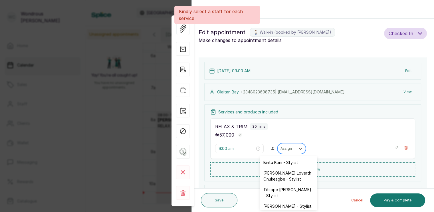
click at [281, 148] on div at bounding box center [287, 148] width 12 height 5
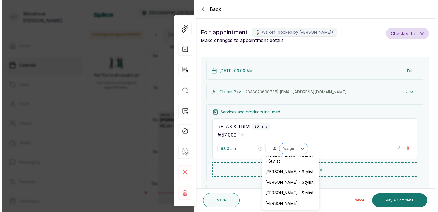
scroll to position [35, 0]
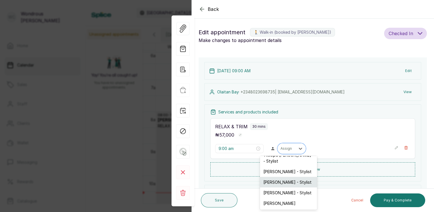
click at [279, 177] on div "[PERSON_NAME] - Stylist" at bounding box center [288, 182] width 57 height 11
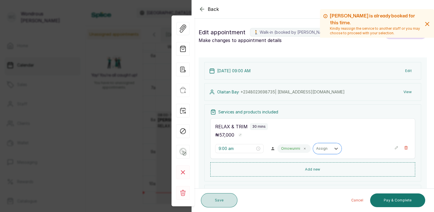
click at [223, 195] on button "Save" at bounding box center [219, 200] width 37 height 14
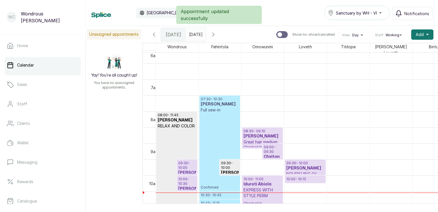
click at [223, 132] on p "Confirmed" at bounding box center [220, 151] width 38 height 77
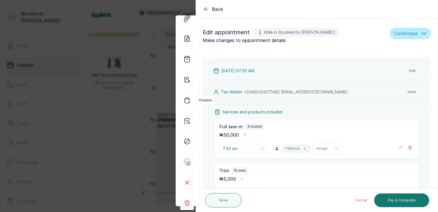
click at [187, 100] on icon "button" at bounding box center [187, 100] width 14 height 14
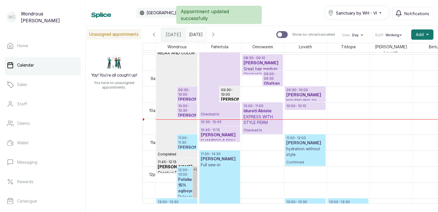
scroll to position [288, 0]
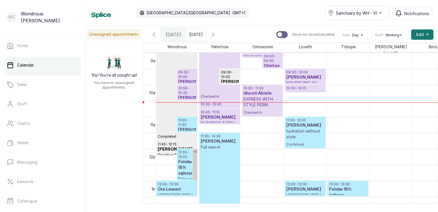
click at [308, 78] on h3 "[PERSON_NAME]" at bounding box center [306, 77] width 38 height 6
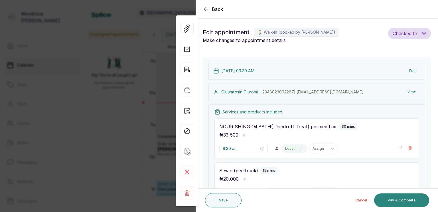
click at [402, 198] on button "Pay & Complete" at bounding box center [401, 200] width 55 height 14
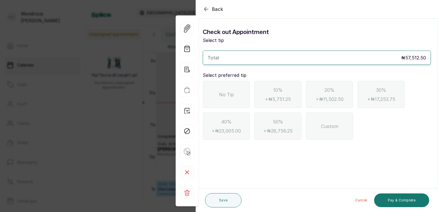
click at [235, 96] on div "No Tip" at bounding box center [226, 94] width 47 height 27
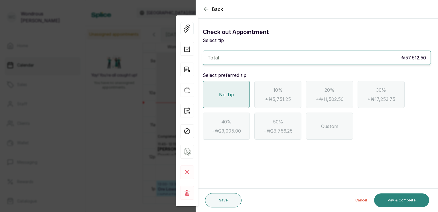
click at [394, 197] on button "Pay & Complete" at bounding box center [401, 200] width 55 height 14
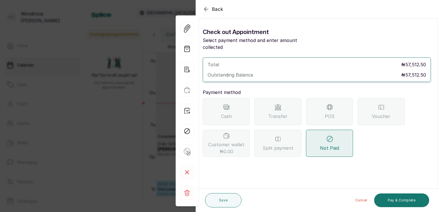
click at [273, 103] on div "Transfer" at bounding box center [278, 111] width 47 height 27
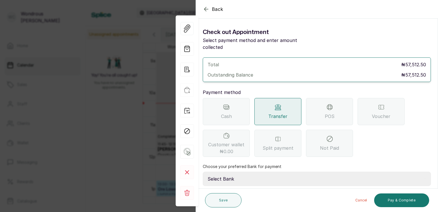
click at [231, 172] on select "Select Bank SBYWH ENTERPRISE Union Bank of Nigeria SBYWH ENTERPRISE Guaranty Tr…" at bounding box center [317, 179] width 228 height 14
select select "4d00f10c-fa79-43ea-807e-2e57bb9eff76"
click at [203, 172] on select "Select Bank SBYWH ENTERPRISE Union Bank of Nigeria SBYWH ENTERPRISE Guaranty Tr…" at bounding box center [317, 179] width 228 height 14
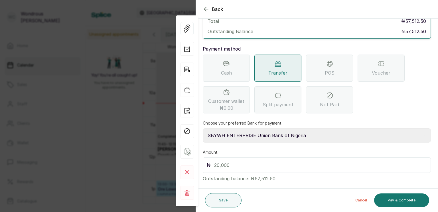
scroll to position [45, 0]
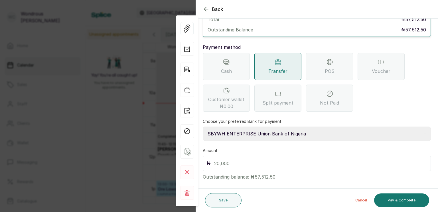
click at [221, 159] on input "text" at bounding box center [320, 163] width 213 height 8
type input "57,512.5"
click at [397, 199] on button "Pay & Complete" at bounding box center [401, 200] width 55 height 14
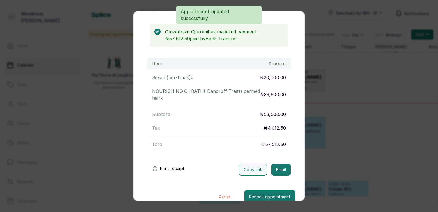
scroll to position [55, 0]
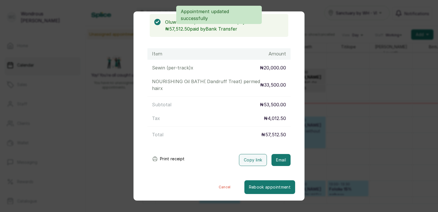
click at [172, 158] on button "Print receipt" at bounding box center [169, 158] width 42 height 11
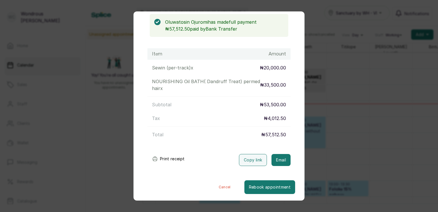
click at [217, 185] on button "Cancel" at bounding box center [224, 187] width 39 height 14
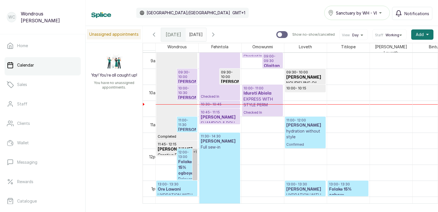
click at [217, 35] on icon "button" at bounding box center [213, 34] width 7 height 7
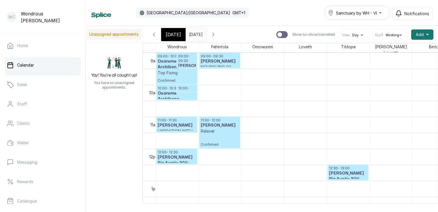
click at [431, 203] on div at bounding box center [306, 203] width 300 height 0
click at [155, 35] on icon "button" at bounding box center [154, 34] width 7 height 7
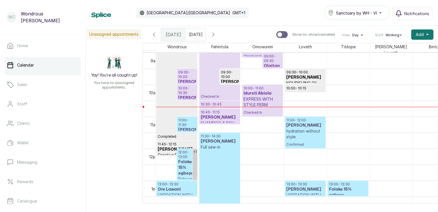
click at [183, 79] on p "09:30 - 10:00" at bounding box center [187, 74] width 18 height 9
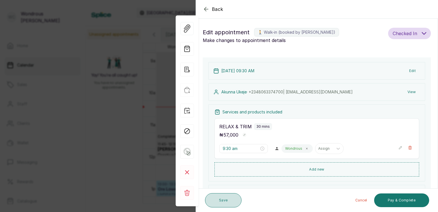
click at [221, 198] on button "Save" at bounding box center [223, 200] width 37 height 14
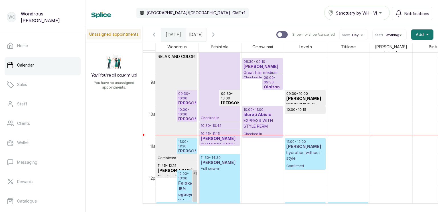
scroll to position [264, 0]
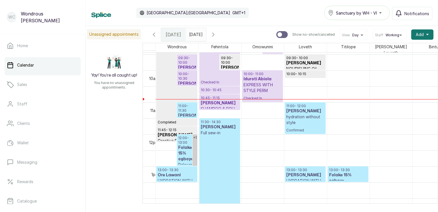
click at [217, 34] on icon "button" at bounding box center [213, 34] width 7 height 7
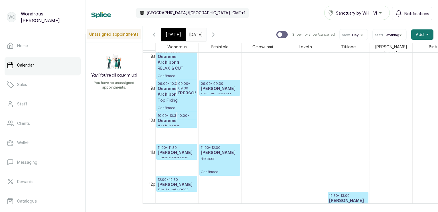
click at [153, 35] on icon "button" at bounding box center [154, 34] width 7 height 7
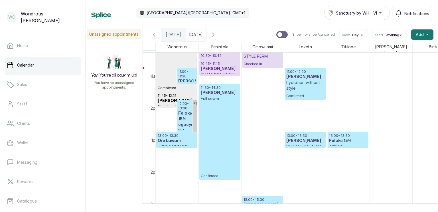
scroll to position [255, 0]
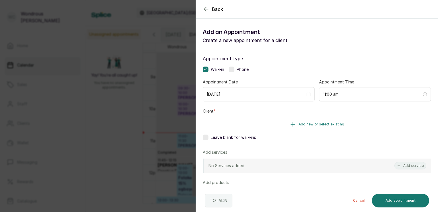
click at [308, 125] on span "Add new or select existing" at bounding box center [322, 124] width 46 height 5
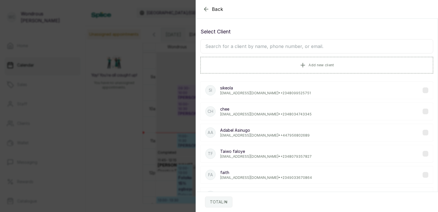
click at [232, 45] on input "text" at bounding box center [317, 46] width 233 height 14
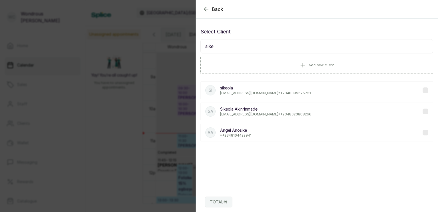
type input "sike"
click at [282, 93] on p "[EMAIL_ADDRESS][DOMAIN_NAME] • [PHONE_NUMBER]" at bounding box center [265, 93] width 91 height 5
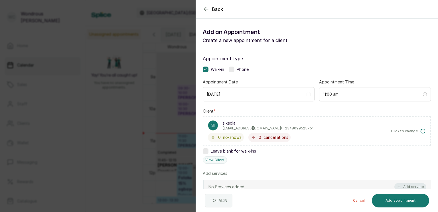
click at [408, 186] on button "Add service" at bounding box center [411, 186] width 32 height 7
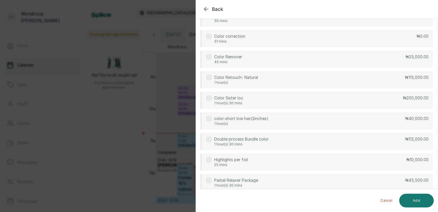
scroll to position [0, 0]
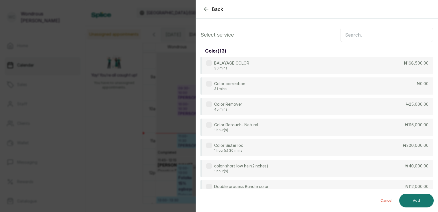
click at [388, 32] on input "text" at bounding box center [386, 35] width 93 height 14
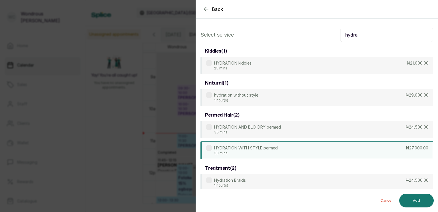
type input "hydra"
click at [210, 149] on label at bounding box center [209, 148] width 6 height 6
click at [407, 197] on button "Add" at bounding box center [417, 200] width 35 height 14
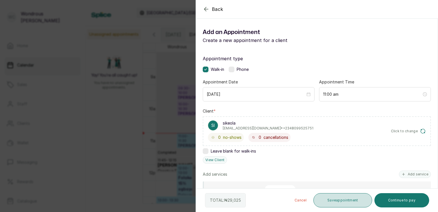
click at [342, 201] on button "Save appointment" at bounding box center [343, 200] width 59 height 14
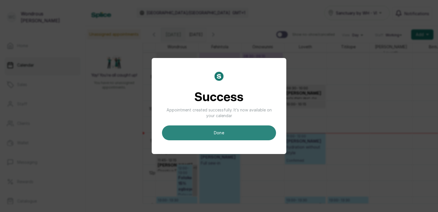
click at [245, 134] on button "done" at bounding box center [219, 132] width 114 height 15
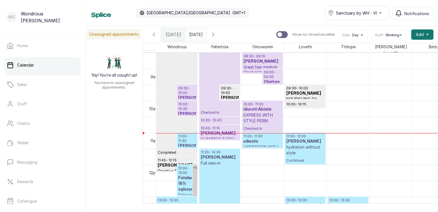
click at [261, 140] on h3 "sikeola" at bounding box center [263, 141] width 38 height 6
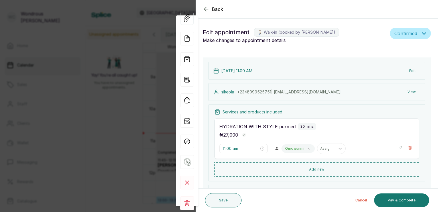
click at [405, 92] on button "View" at bounding box center [411, 92] width 17 height 10
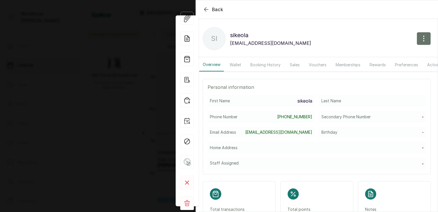
click at [294, 64] on button "Sales" at bounding box center [295, 64] width 17 height 13
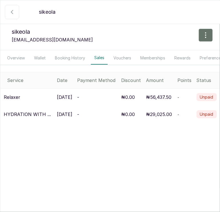
click at [11, 11] on icon "button" at bounding box center [12, 12] width 7 height 7
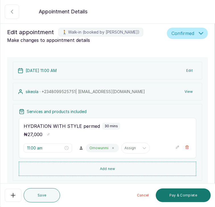
click at [11, 11] on icon "button" at bounding box center [12, 11] width 7 height 7
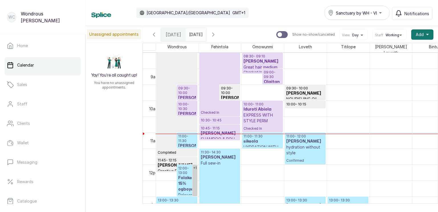
click at [195, 35] on input "[DATE]" at bounding box center [190, 33] width 9 height 10
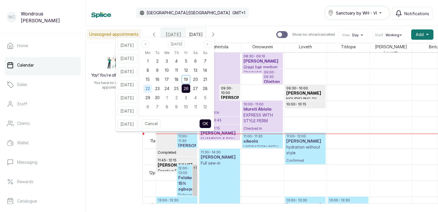
click at [150, 88] on span "22" at bounding box center [148, 88] width 5 height 5
click at [210, 123] on button "OK" at bounding box center [205, 123] width 12 height 9
type input "[DATE]"
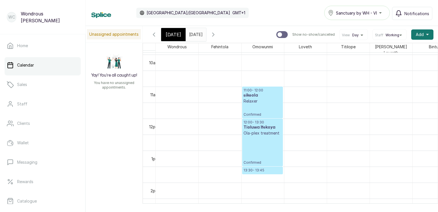
scroll to position [316, 0]
click at [155, 33] on icon "button" at bounding box center [154, 34] width 7 height 7
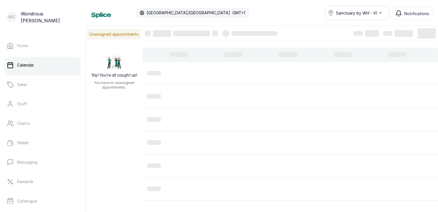
scroll to position [192, 0]
